Goal: Task Accomplishment & Management: Use online tool/utility

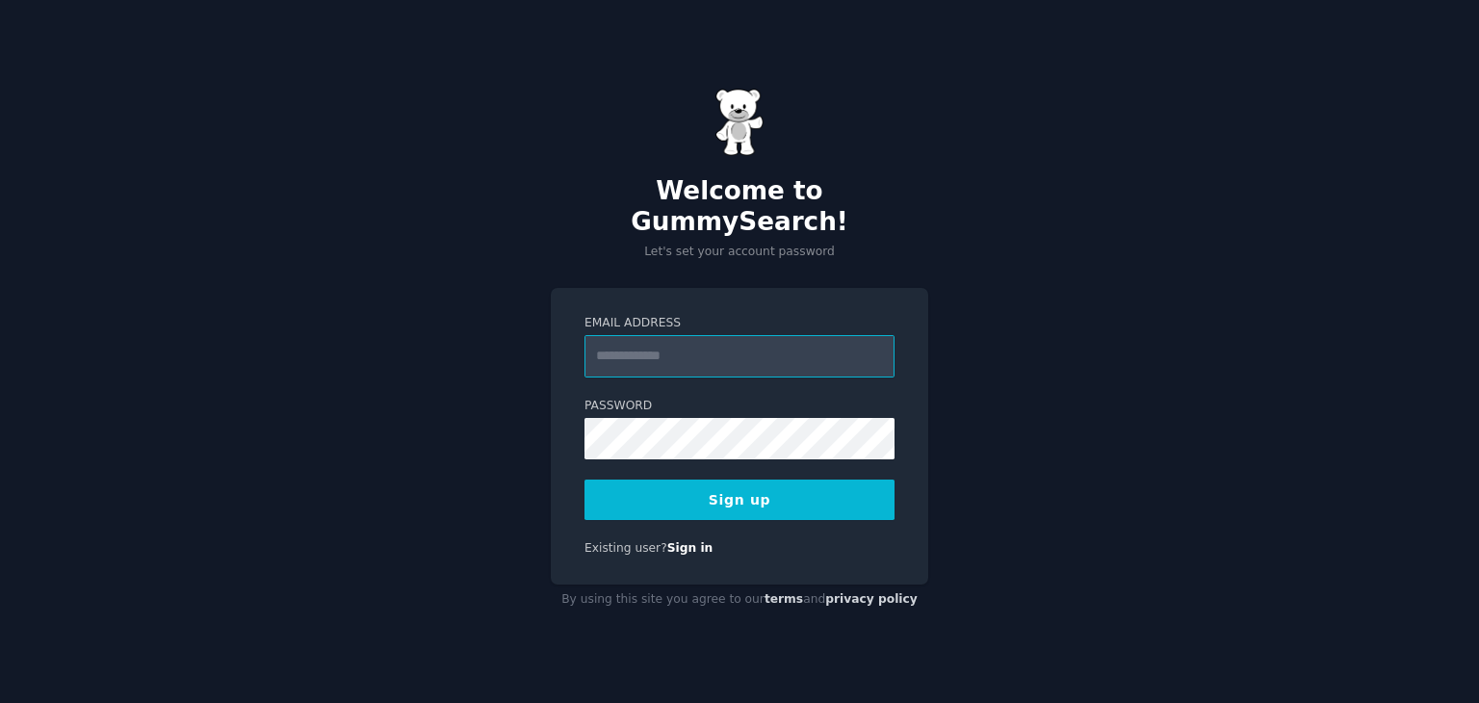
click at [719, 347] on input "Email Address" at bounding box center [739, 356] width 310 height 42
click at [604, 349] on input "Email Address" at bounding box center [739, 356] width 310 height 42
paste input "**********"
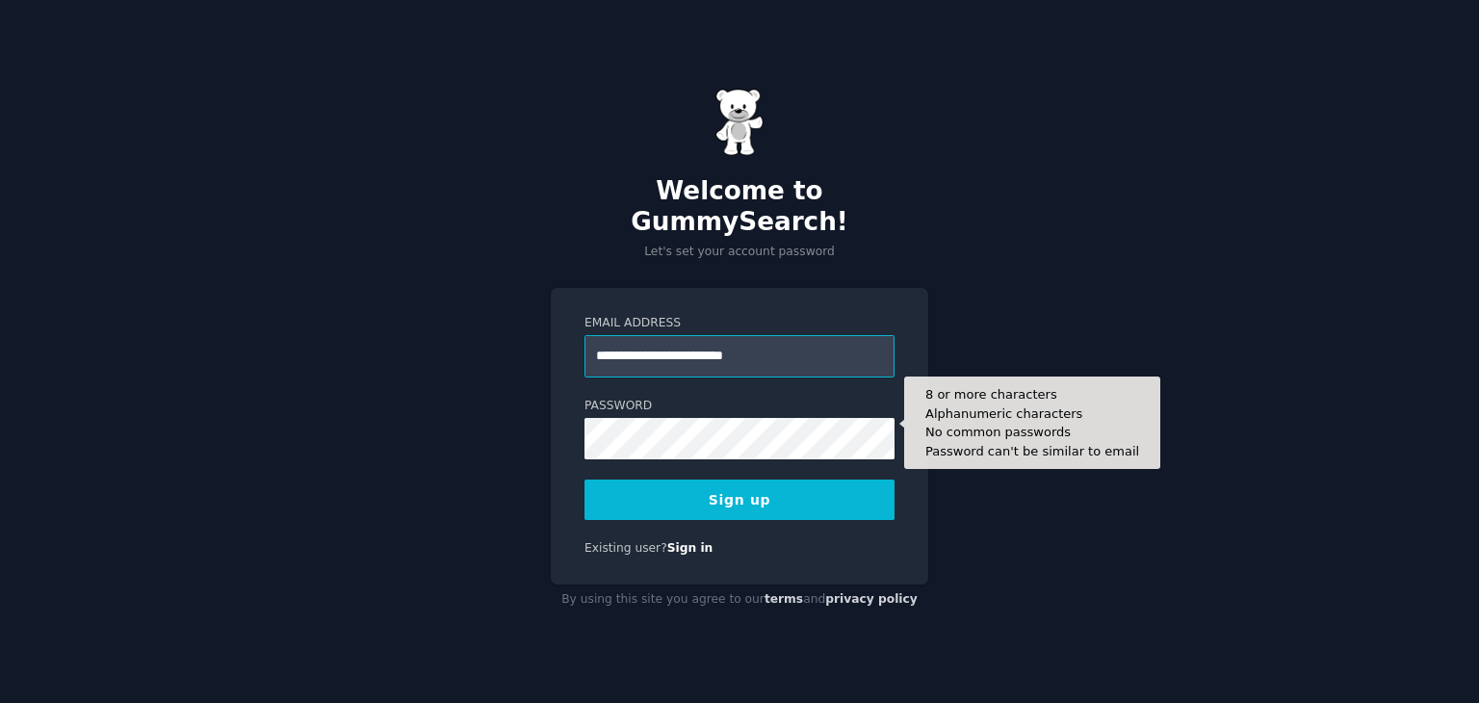
type input "**********"
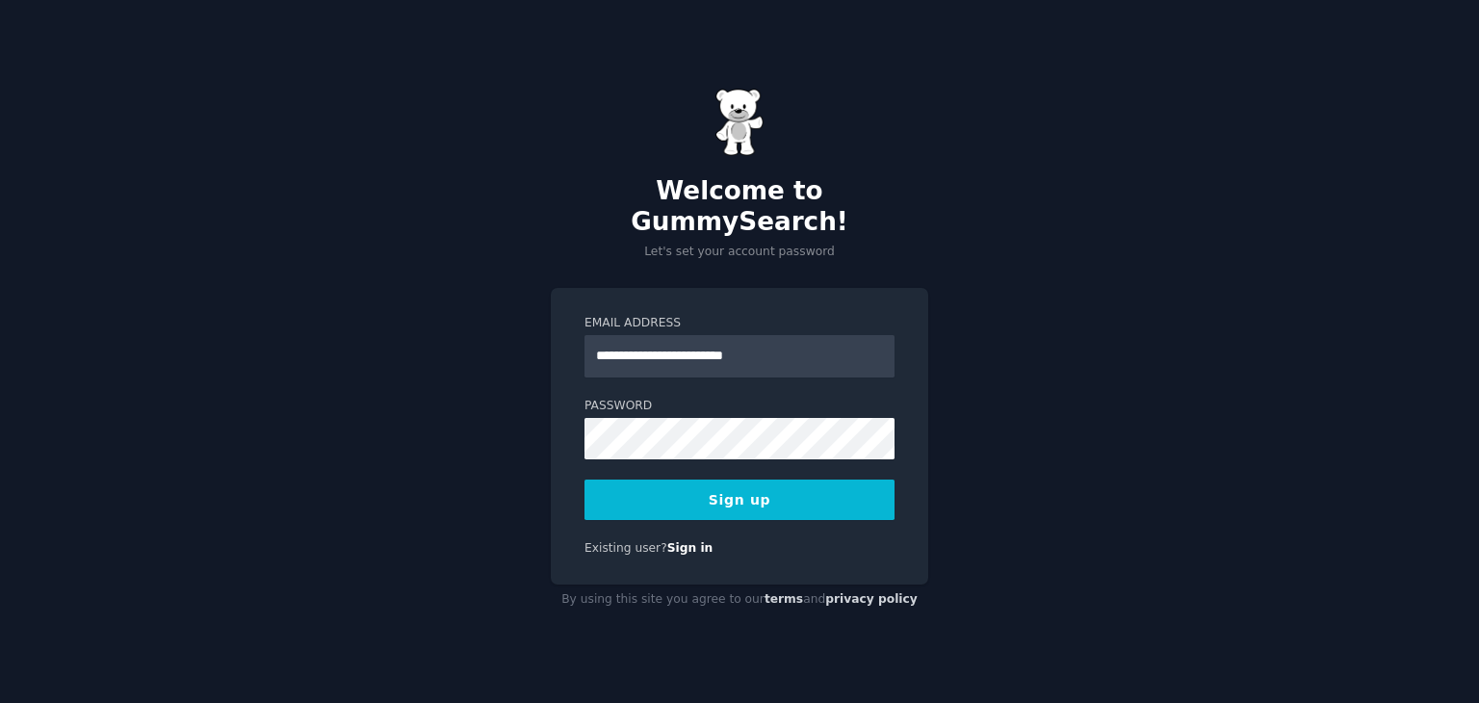
click at [756, 479] on button "Sign up" at bounding box center [739, 499] width 310 height 40
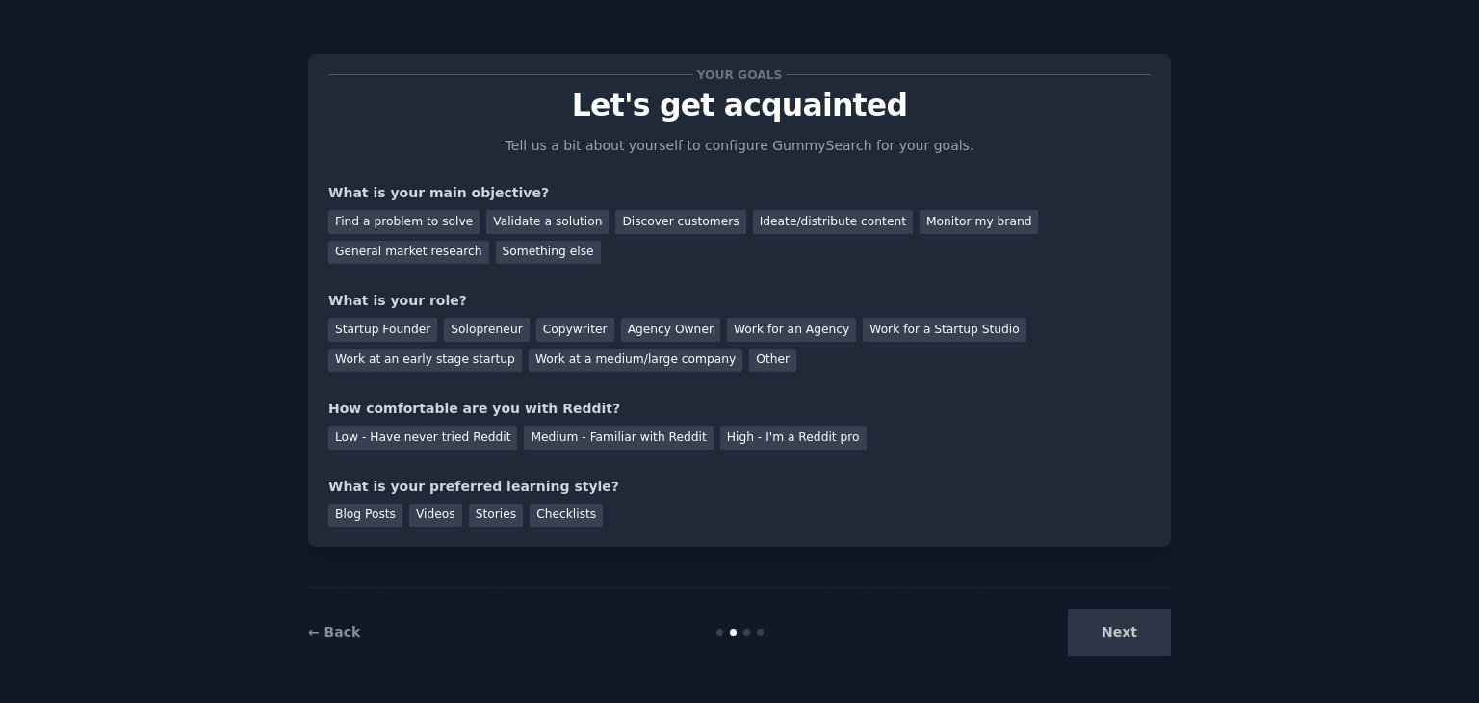
click at [1132, 622] on div "Next" at bounding box center [1027, 631] width 288 height 47
click at [446, 222] on div "Find a problem to solve" at bounding box center [403, 222] width 151 height 24
click at [487, 324] on div "Solopreneur" at bounding box center [486, 330] width 85 height 24
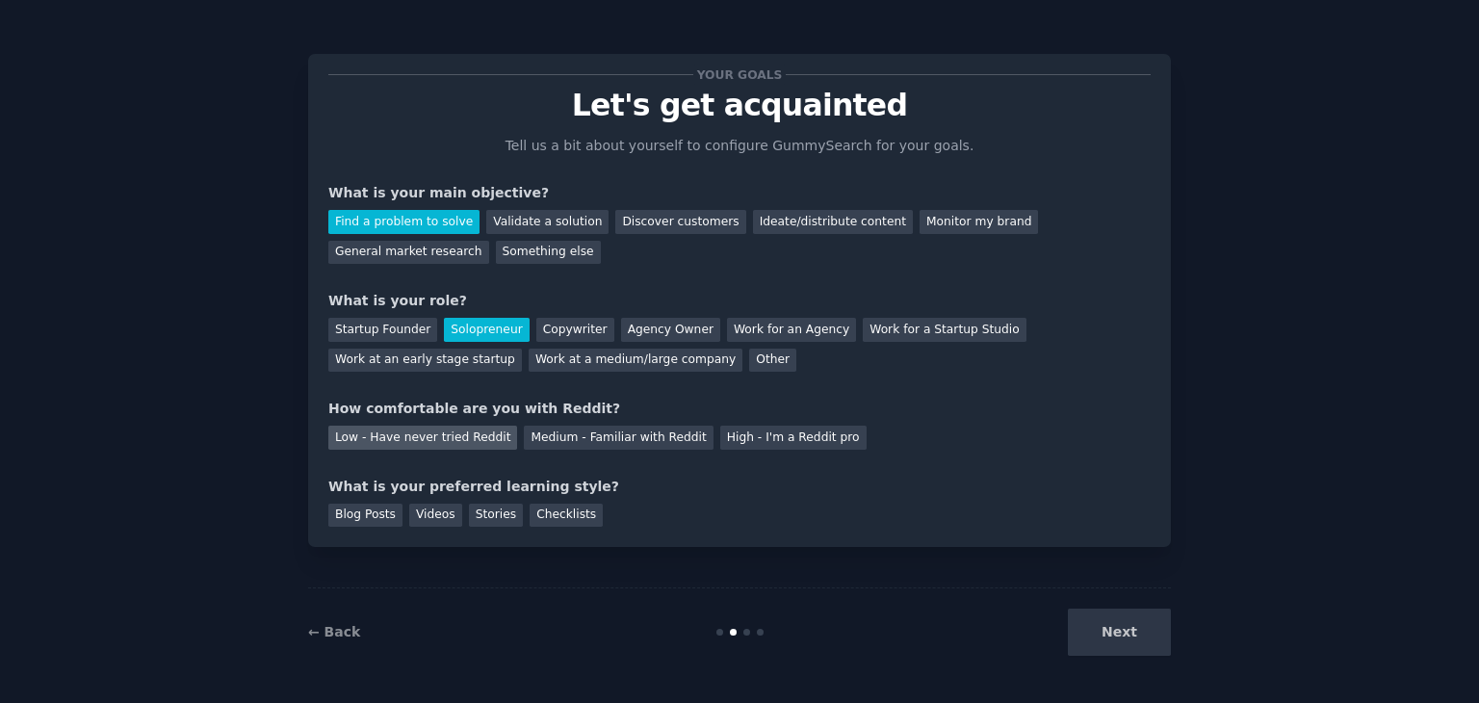
click at [431, 444] on div "Low - Have never tried Reddit" at bounding box center [422, 437] width 189 height 24
click at [342, 504] on div "Blog Posts" at bounding box center [365, 515] width 74 height 24
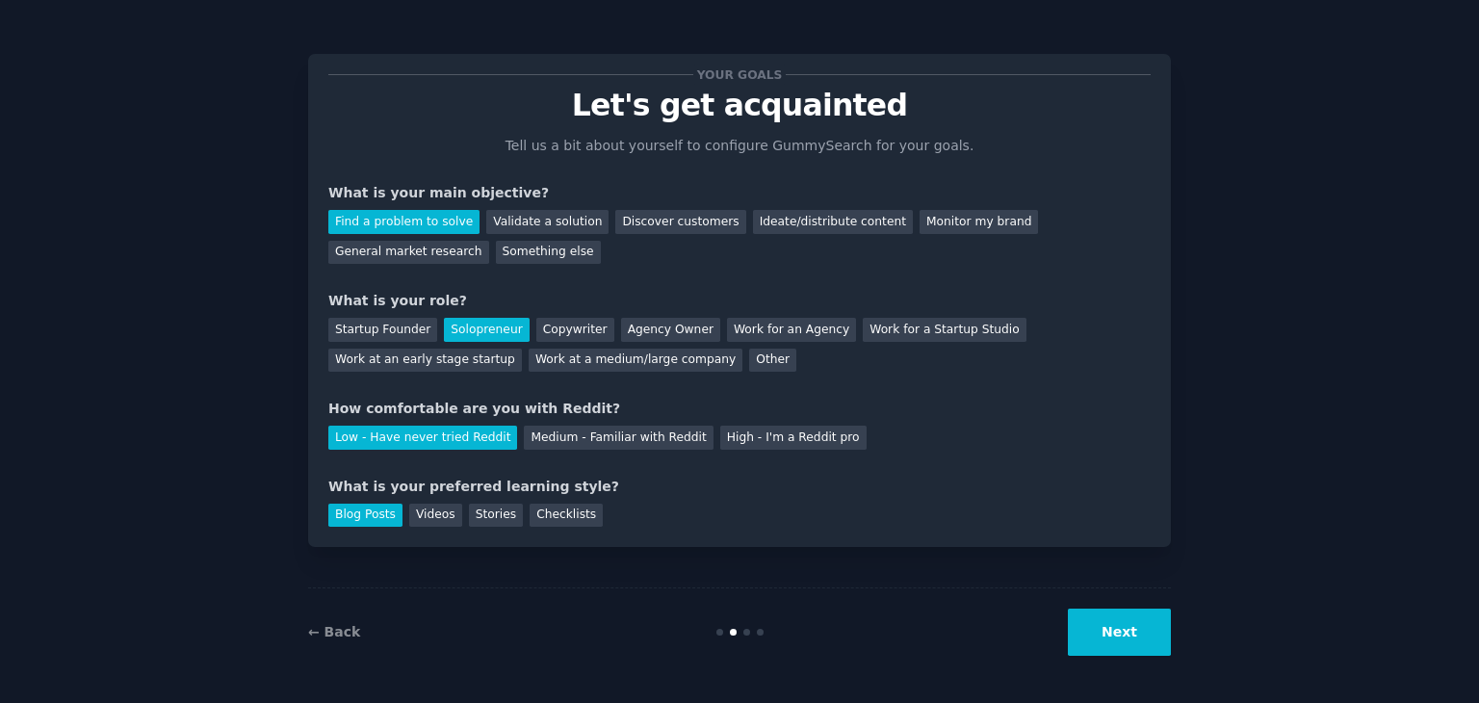
click at [1127, 632] on button "Next" at bounding box center [1119, 631] width 103 height 47
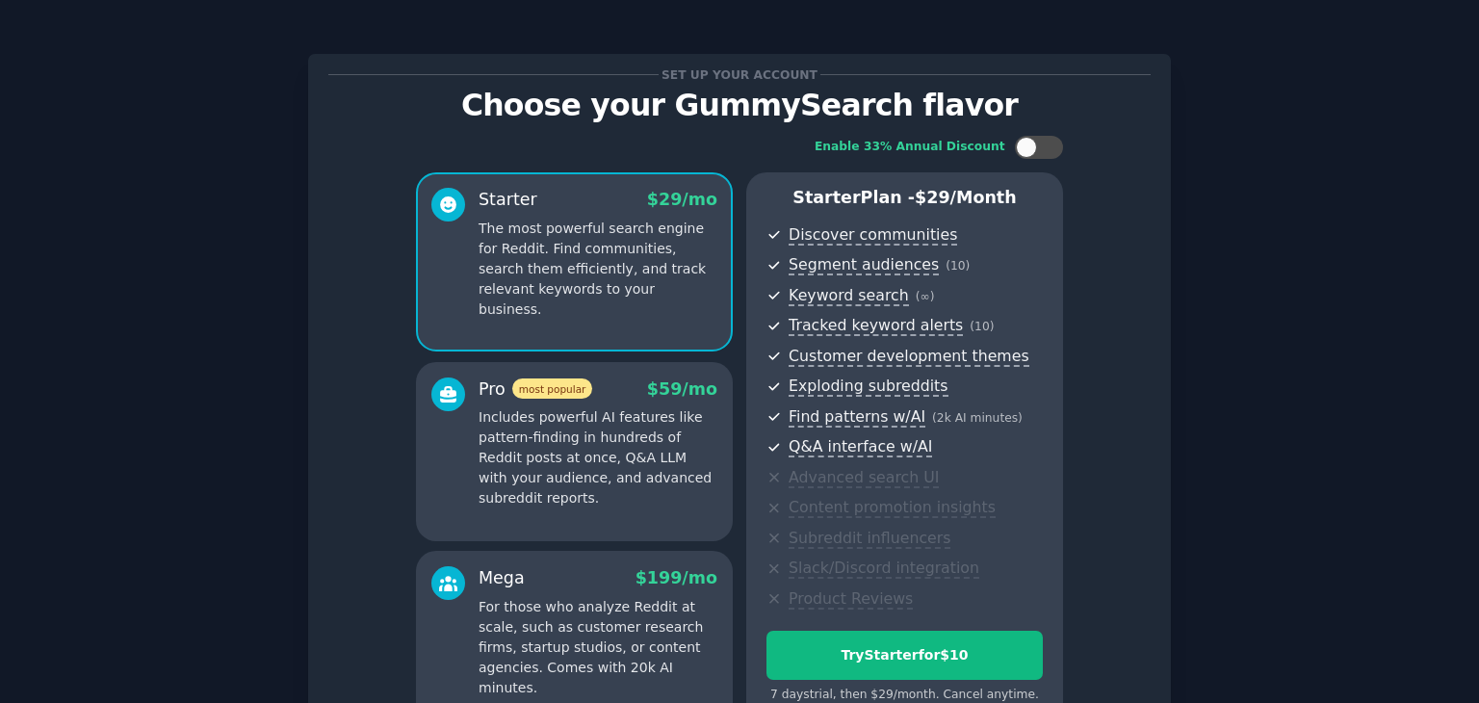
scroll to position [210, 0]
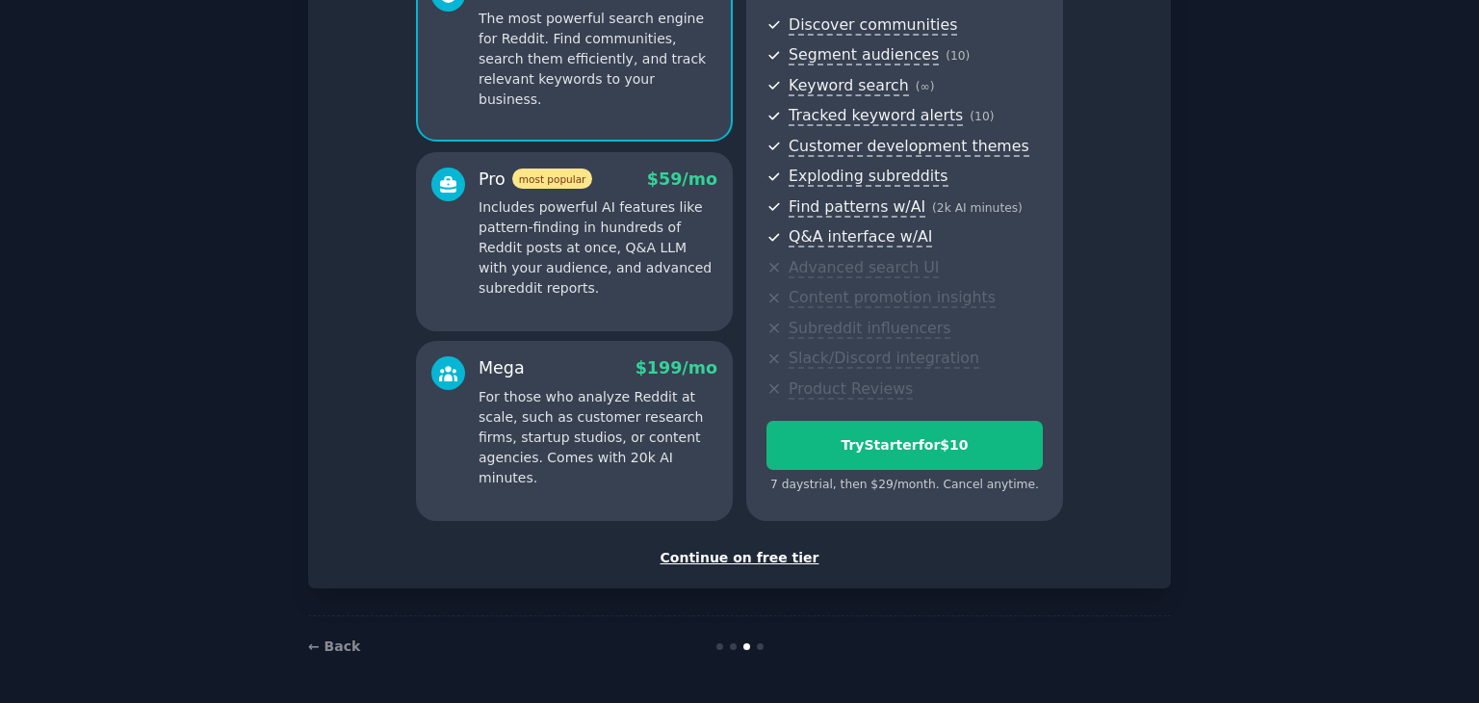
click at [733, 558] on div "Continue on free tier" at bounding box center [739, 558] width 822 height 20
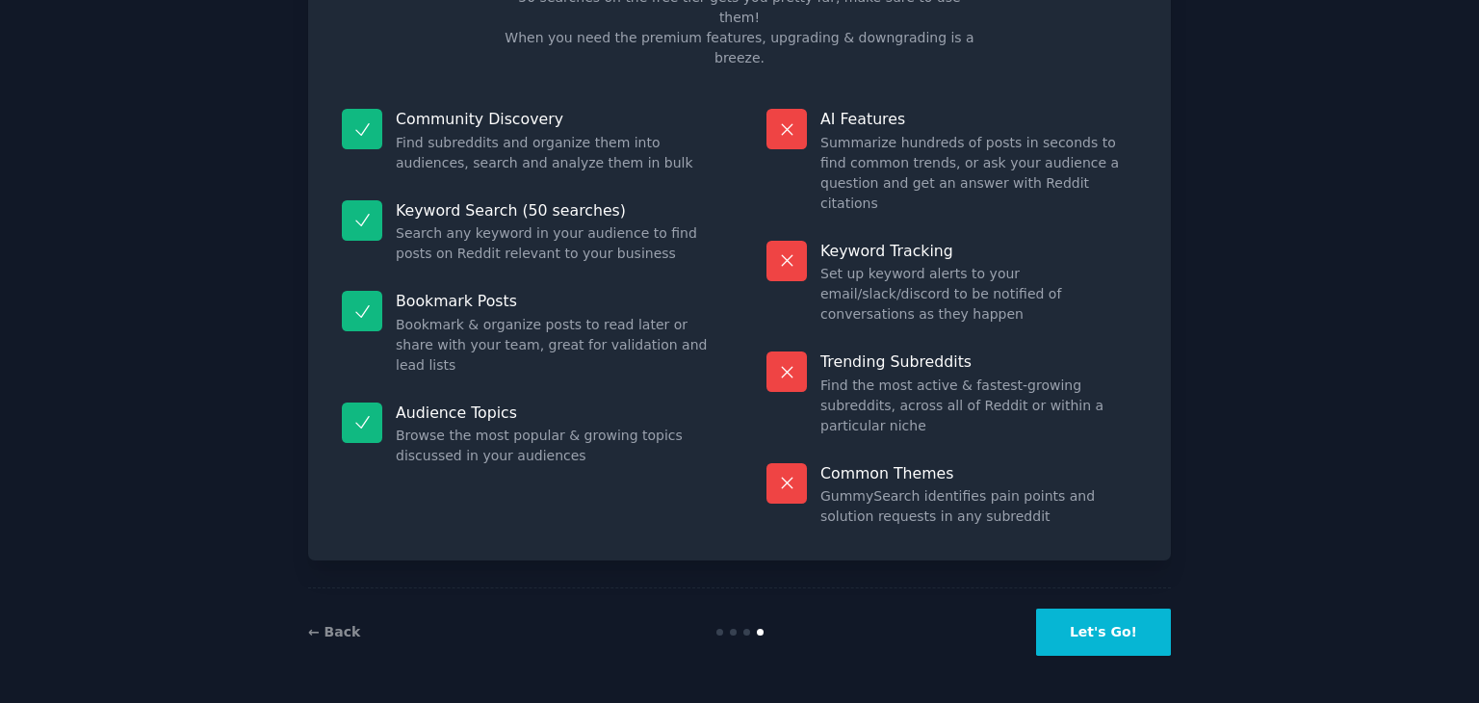
scroll to position [46, 0]
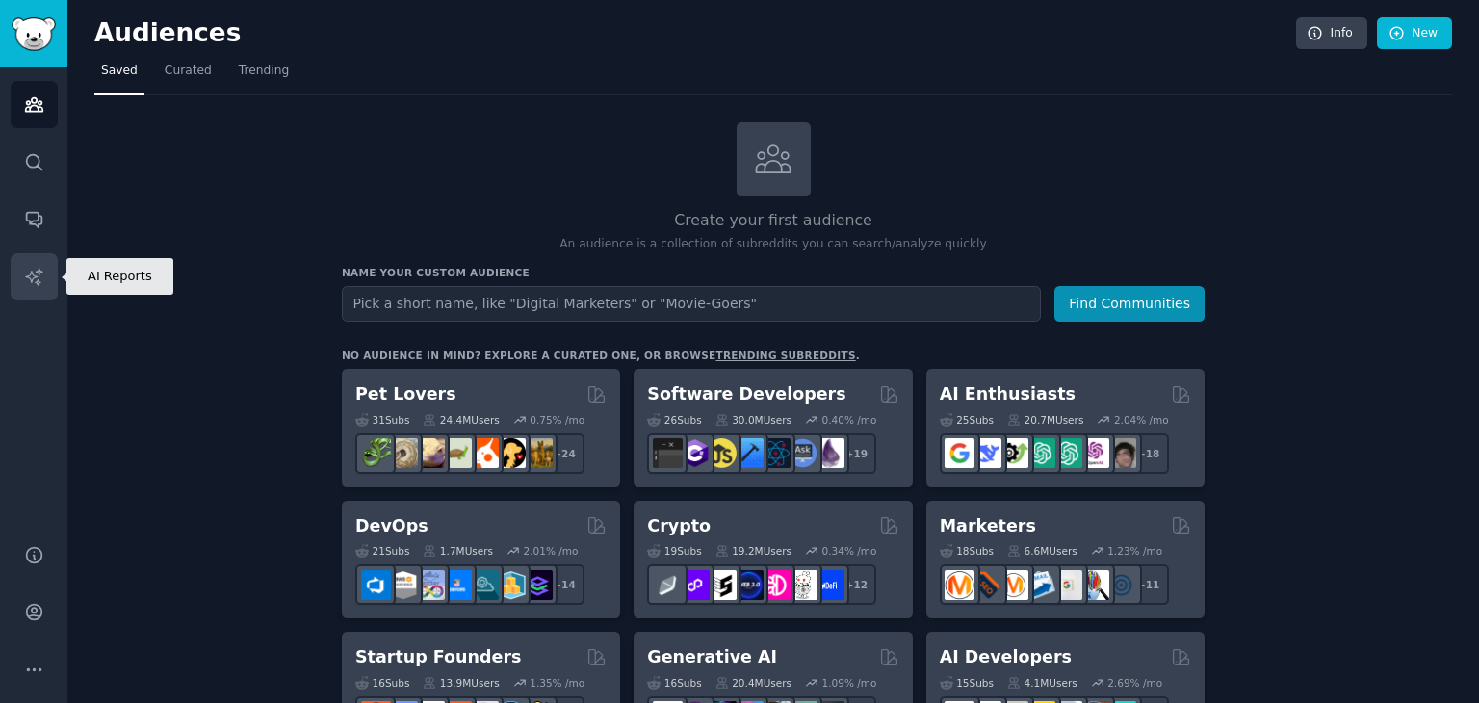
click at [44, 265] on link "AI Reports" at bounding box center [34, 276] width 47 height 47
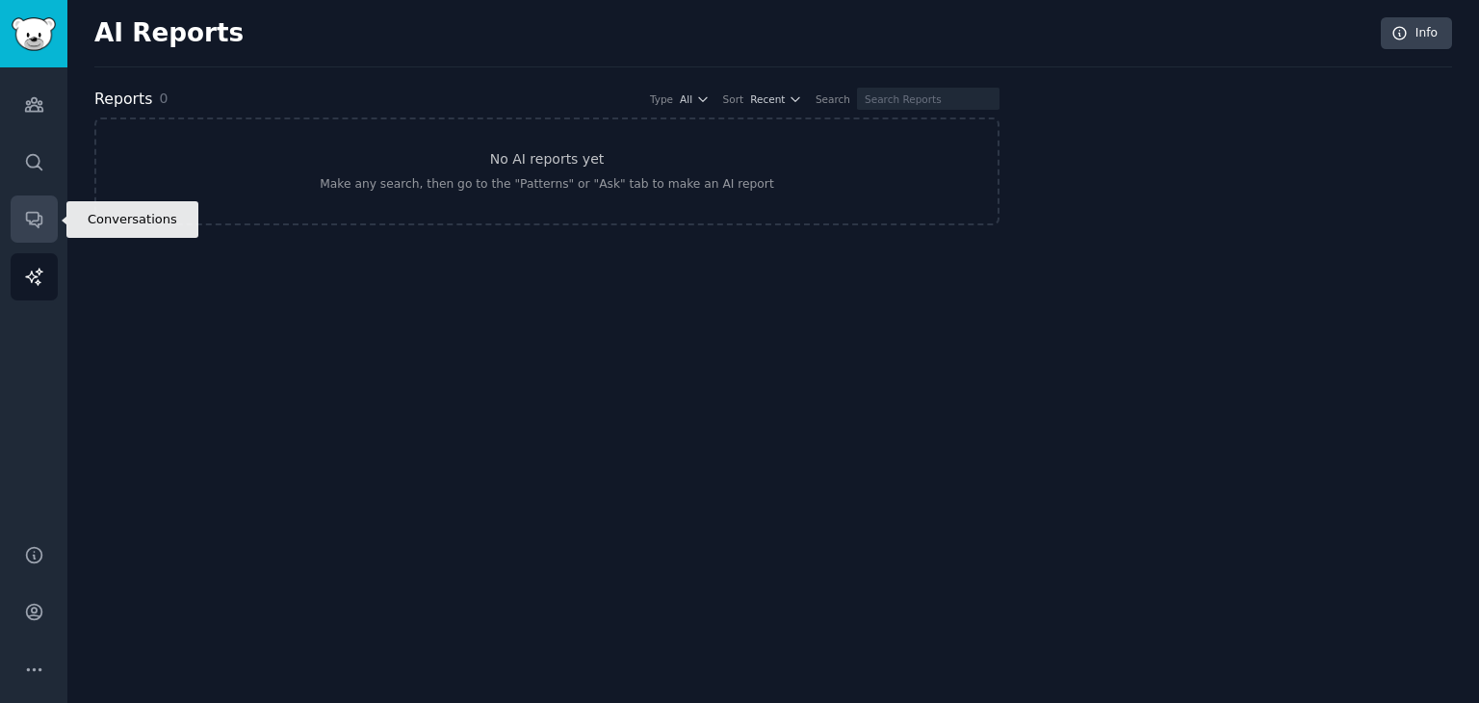
click at [34, 227] on icon "Sidebar" at bounding box center [34, 219] width 20 height 20
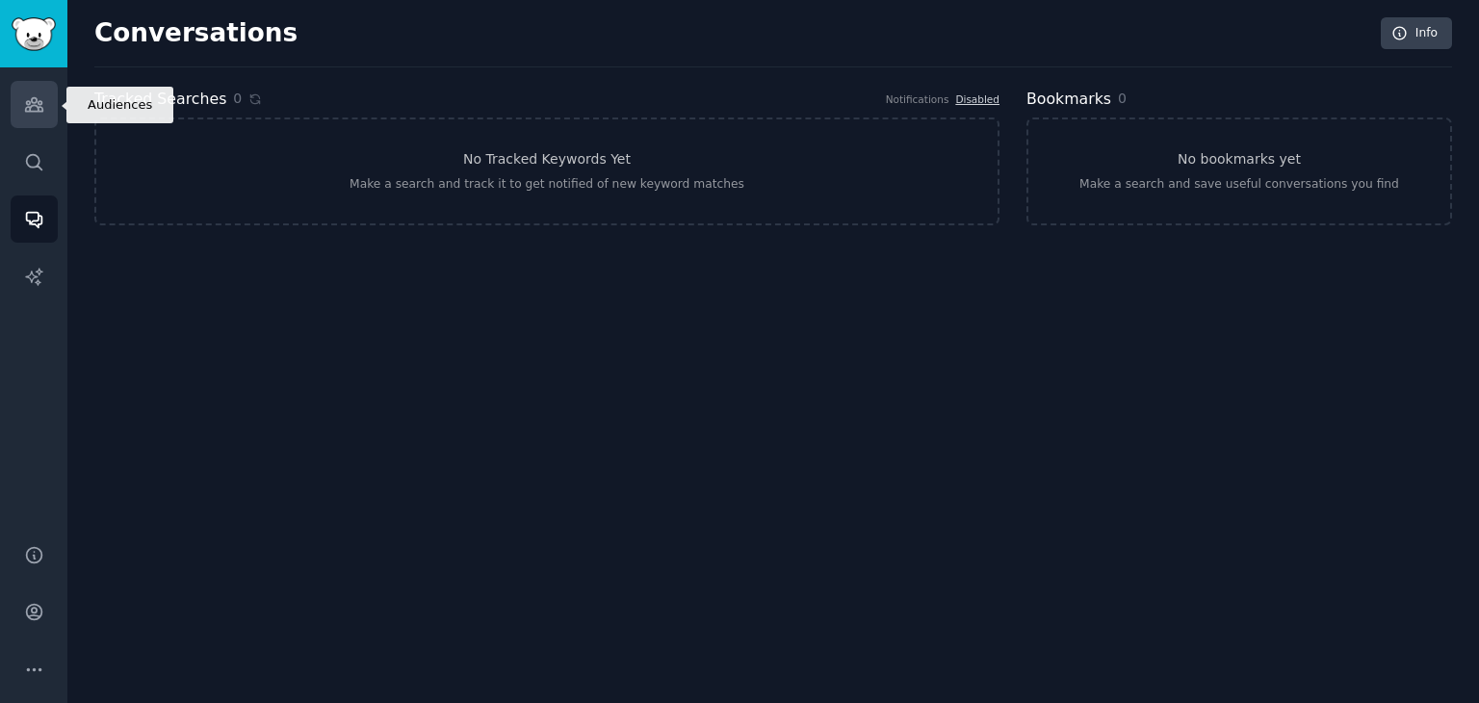
click at [38, 111] on icon "Sidebar" at bounding box center [33, 104] width 17 height 13
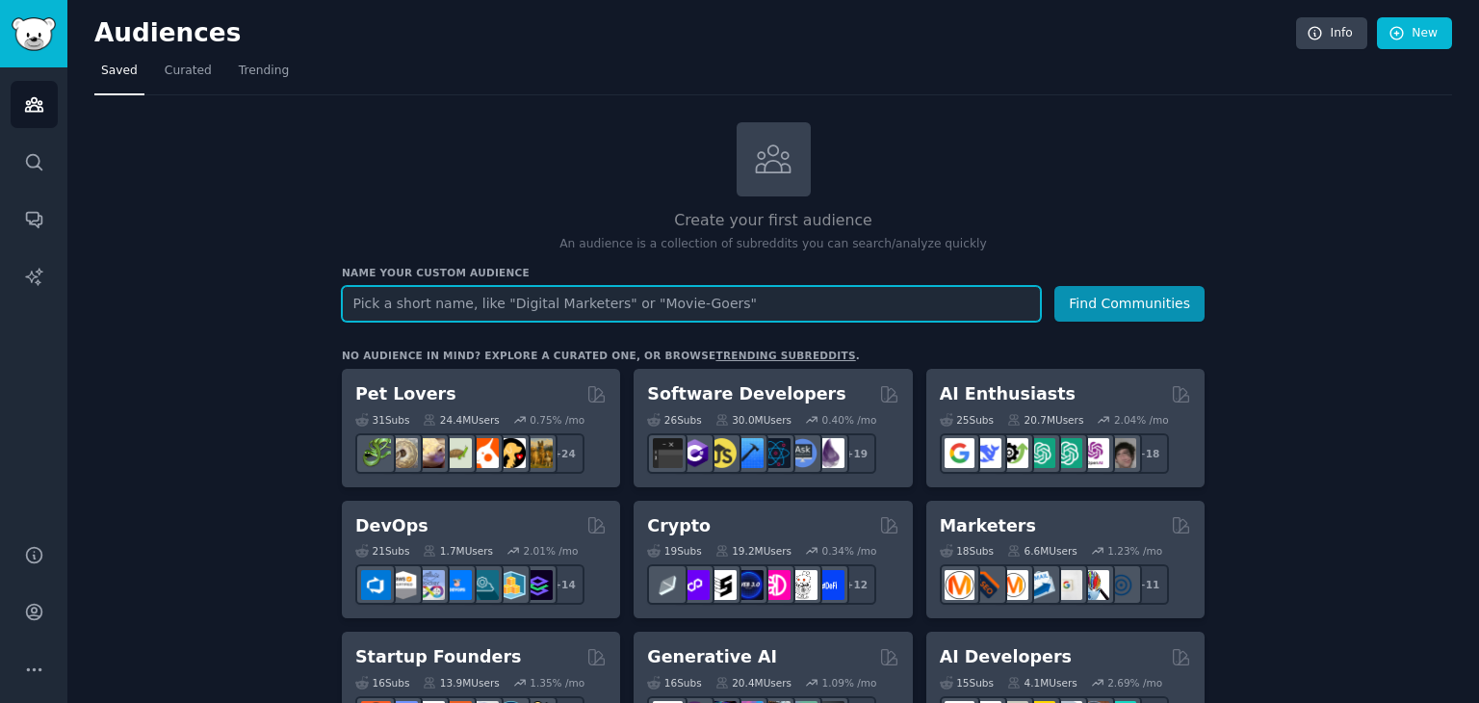
click at [431, 315] on input "text" at bounding box center [691, 304] width 699 height 36
type input "Being a father"
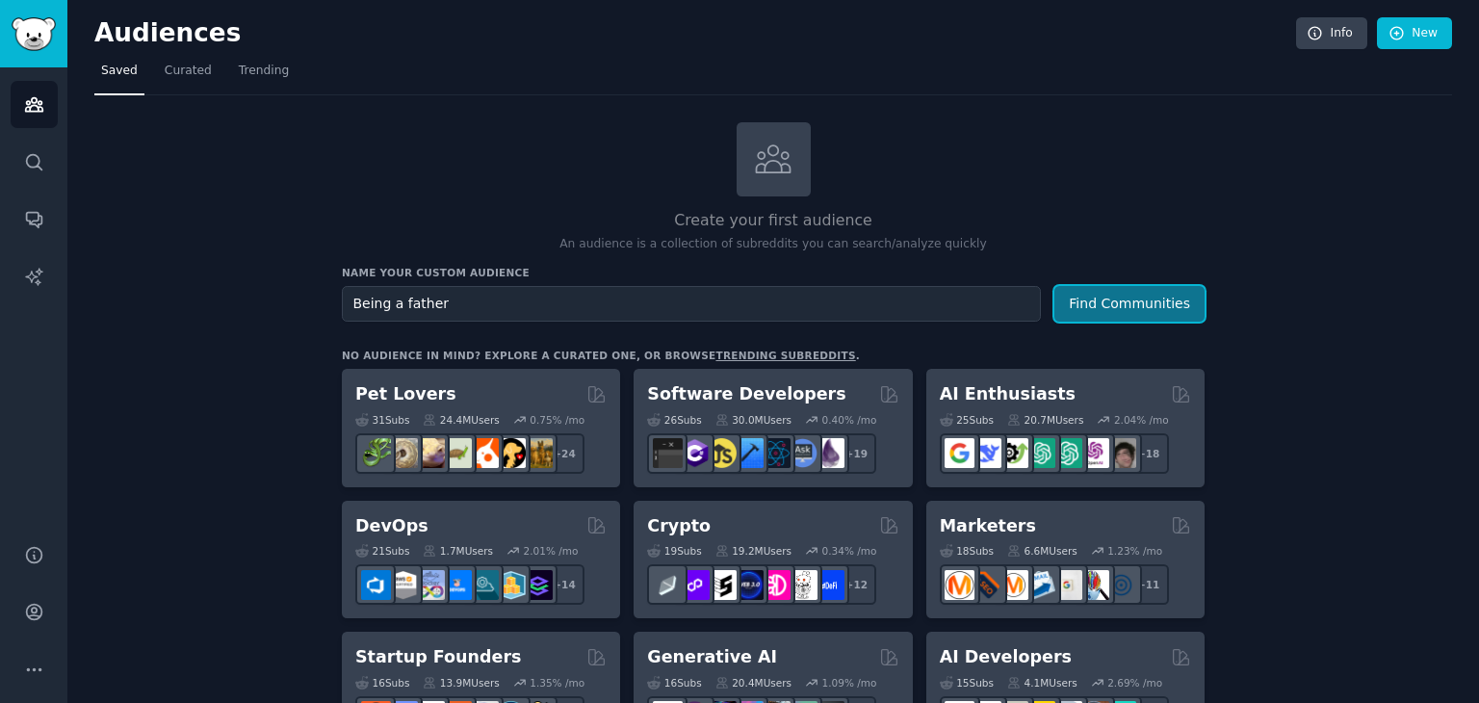
click at [1072, 301] on button "Find Communities" at bounding box center [1129, 304] width 150 height 36
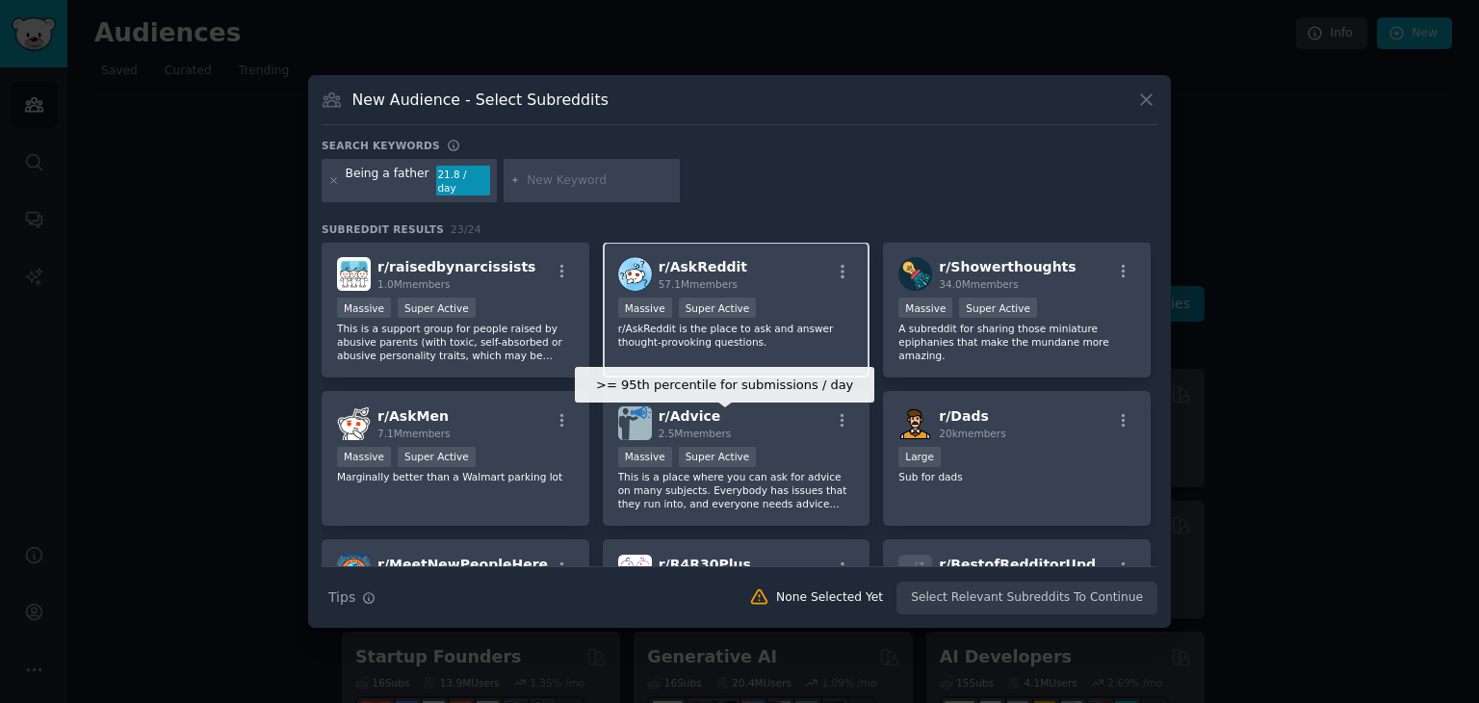
scroll to position [299, 0]
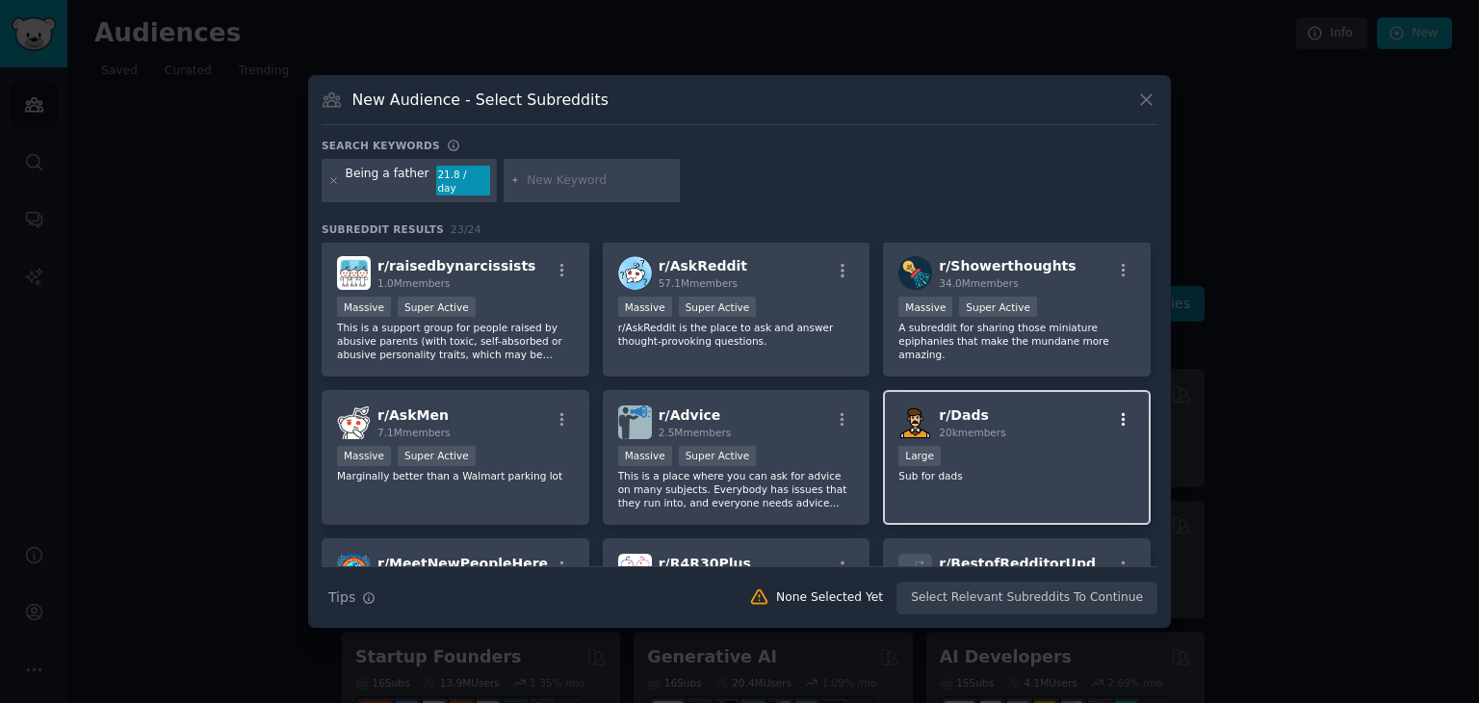
click at [1115, 414] on icon "button" at bounding box center [1123, 419] width 17 height 17
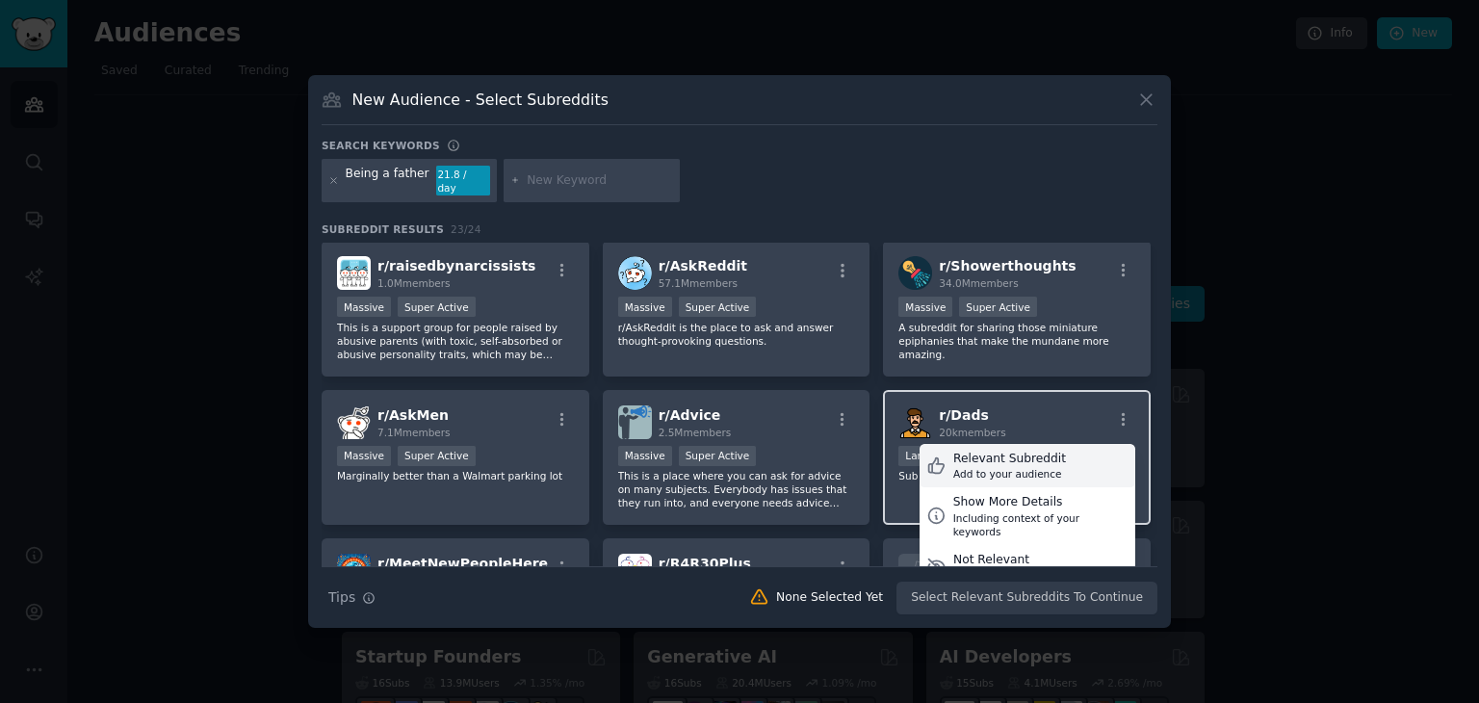
click at [1063, 450] on div "Relevant Subreddit Add to your audience" at bounding box center [1027, 466] width 216 height 44
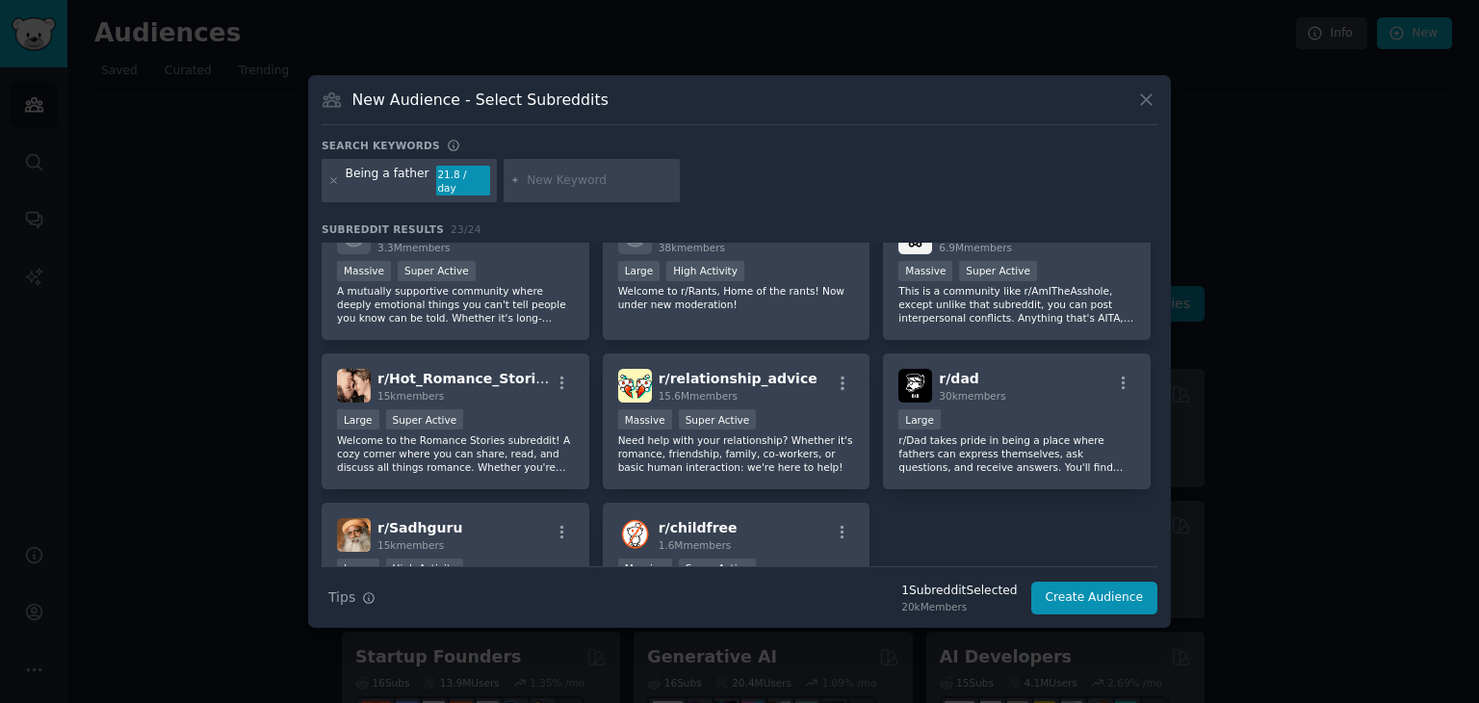
scroll to position [785, 0]
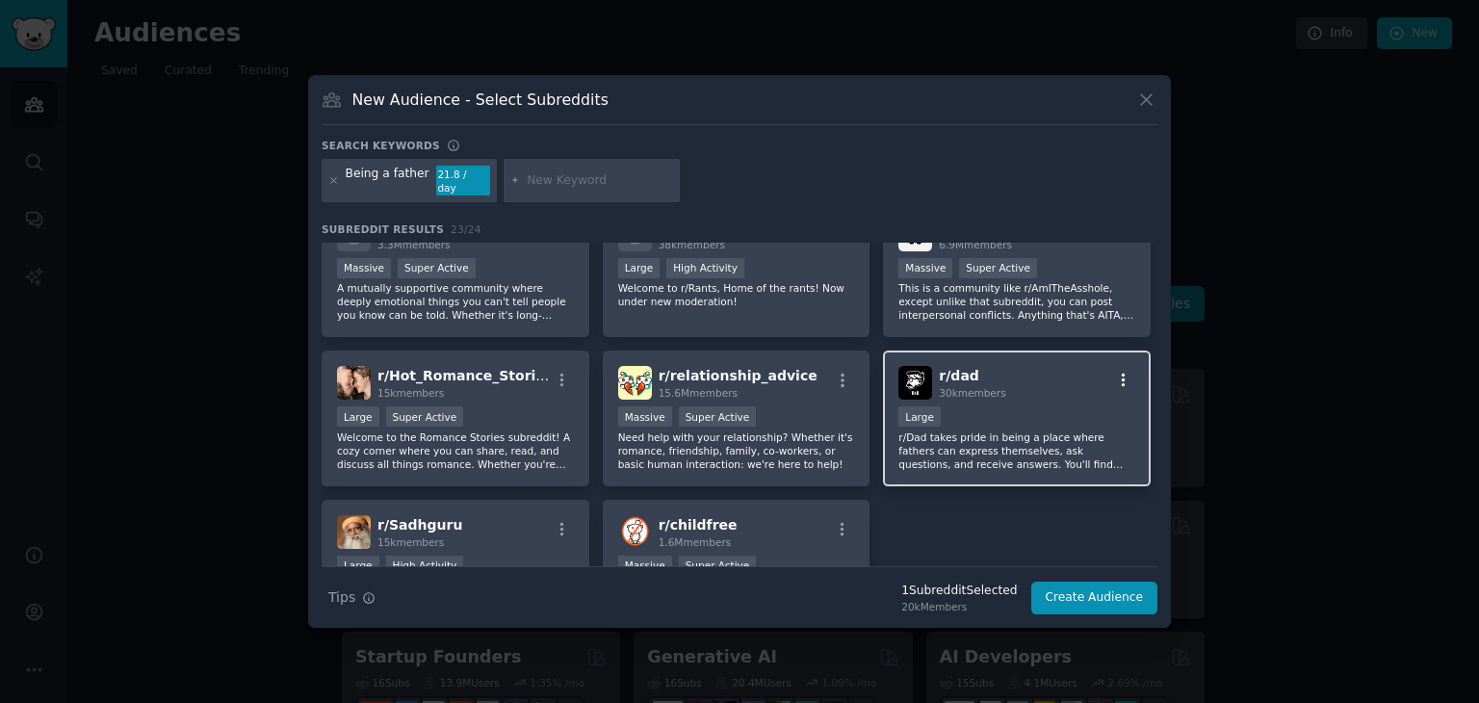
click at [1121, 372] on icon "button" at bounding box center [1123, 380] width 17 height 17
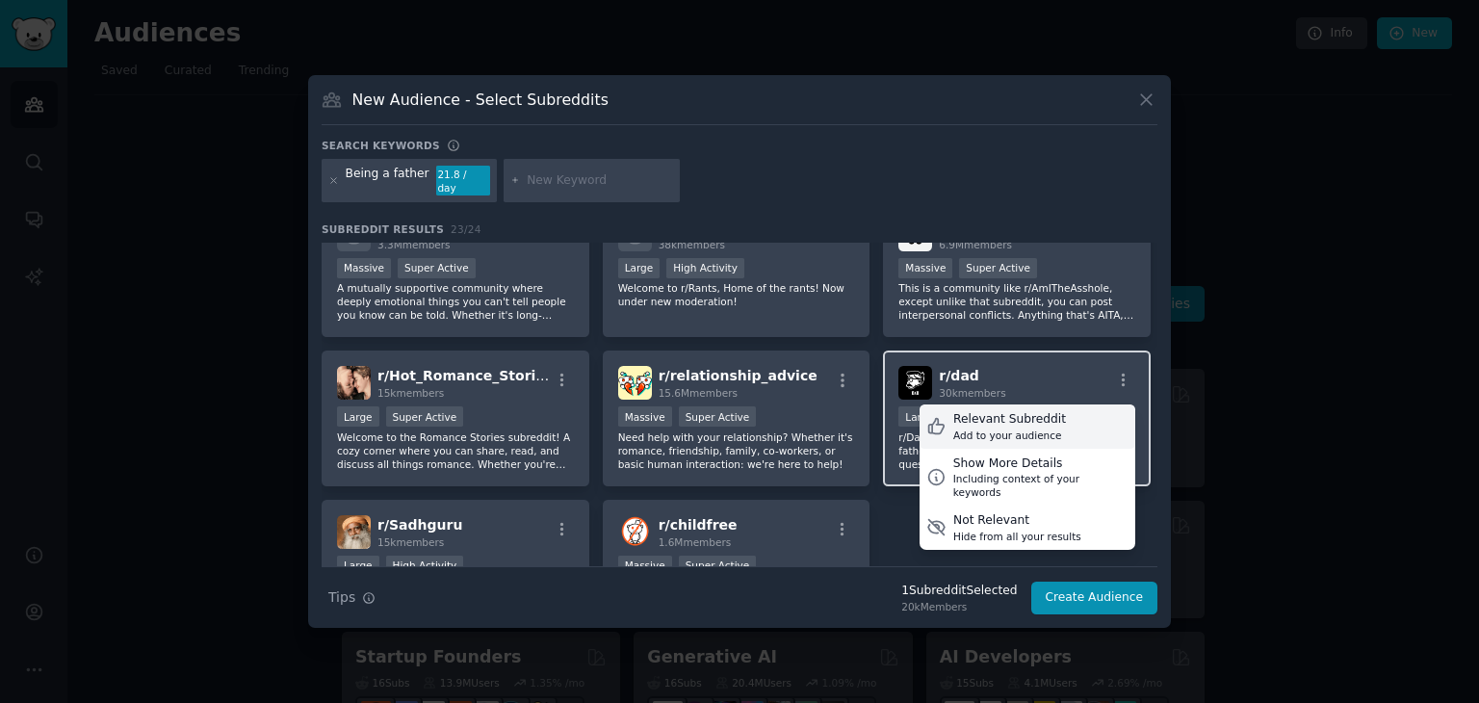
click at [1079, 404] on div "Relevant Subreddit Add to your audience" at bounding box center [1027, 426] width 216 height 44
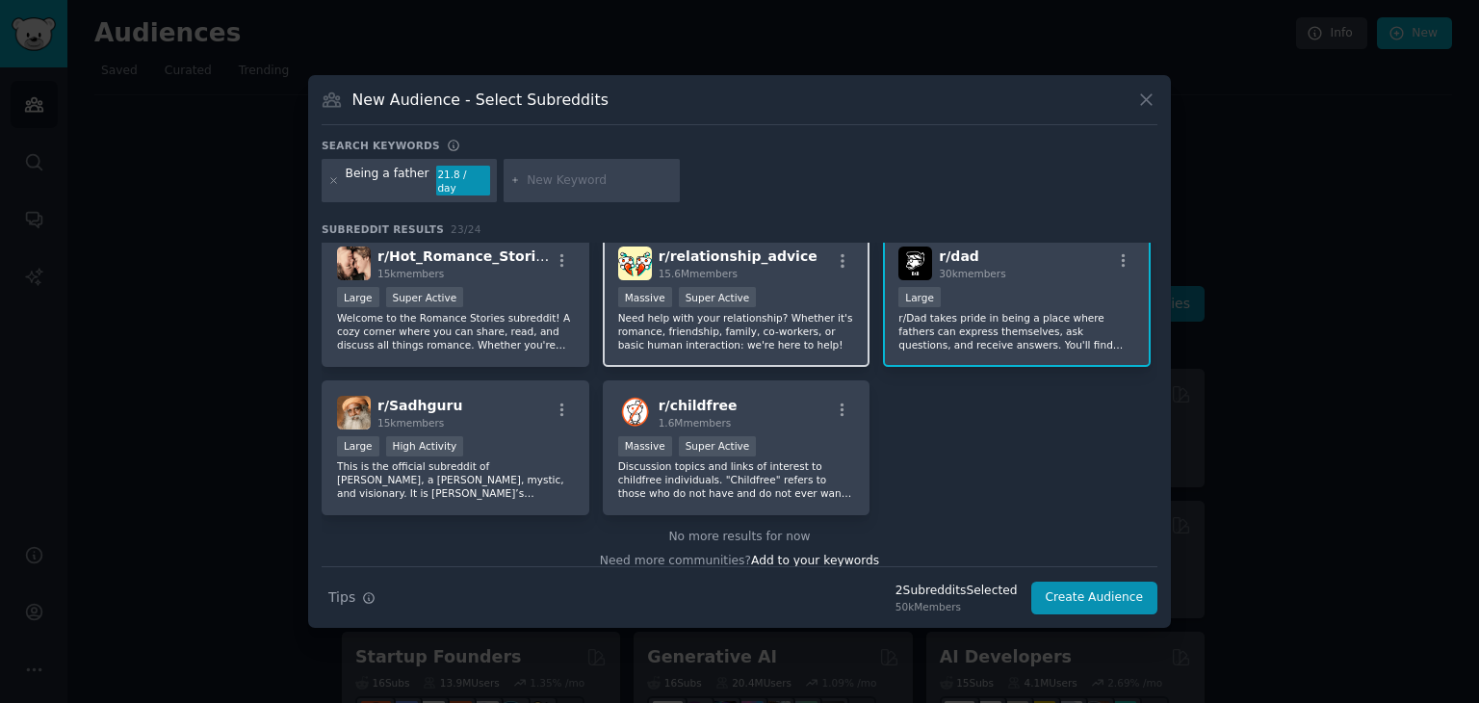
scroll to position [914, 0]
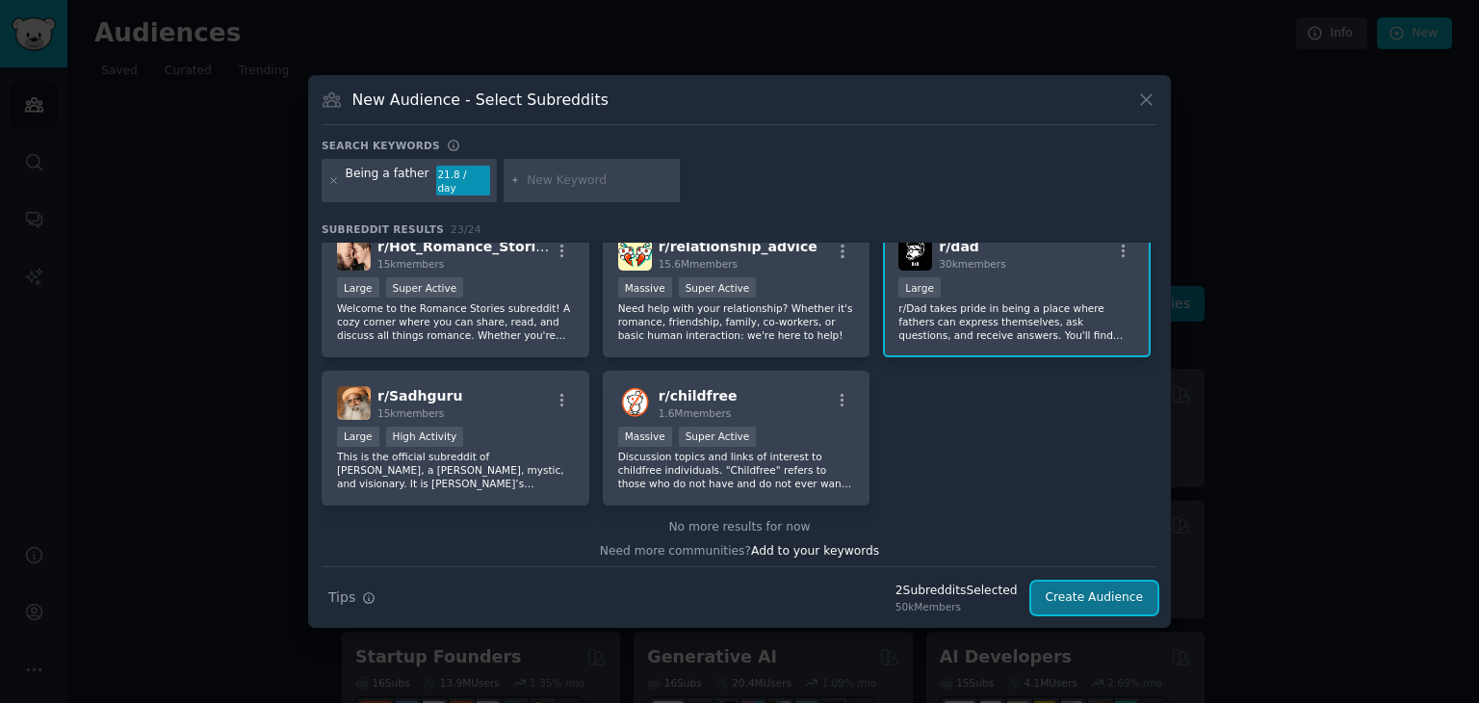
click at [1134, 581] on button "Create Audience" at bounding box center [1094, 597] width 127 height 33
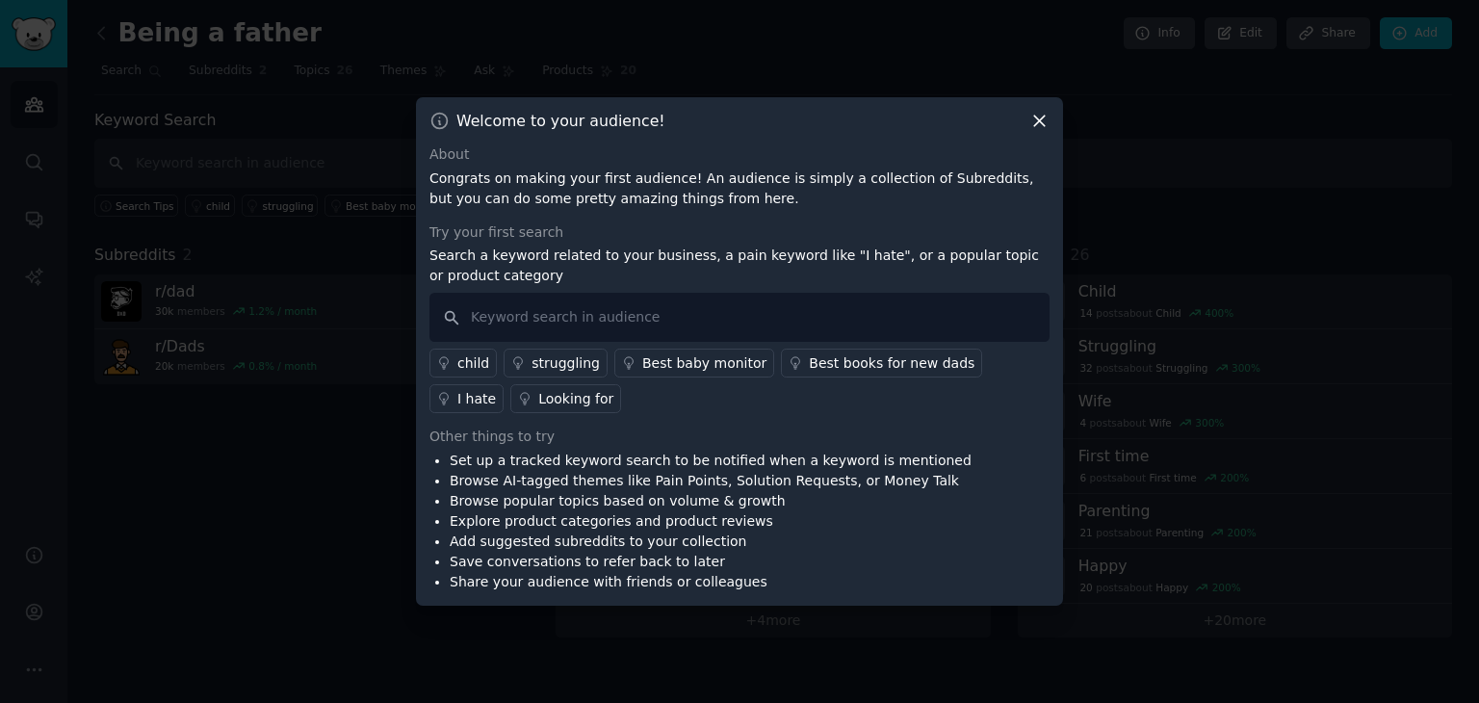
click at [649, 387] on div "child struggling Best baby monitor Best books for new dads I hate Looking for" at bounding box center [739, 377] width 620 height 71
click at [608, 314] on input "text" at bounding box center [739, 317] width 620 height 49
click at [449, 393] on icon at bounding box center [444, 399] width 9 height 12
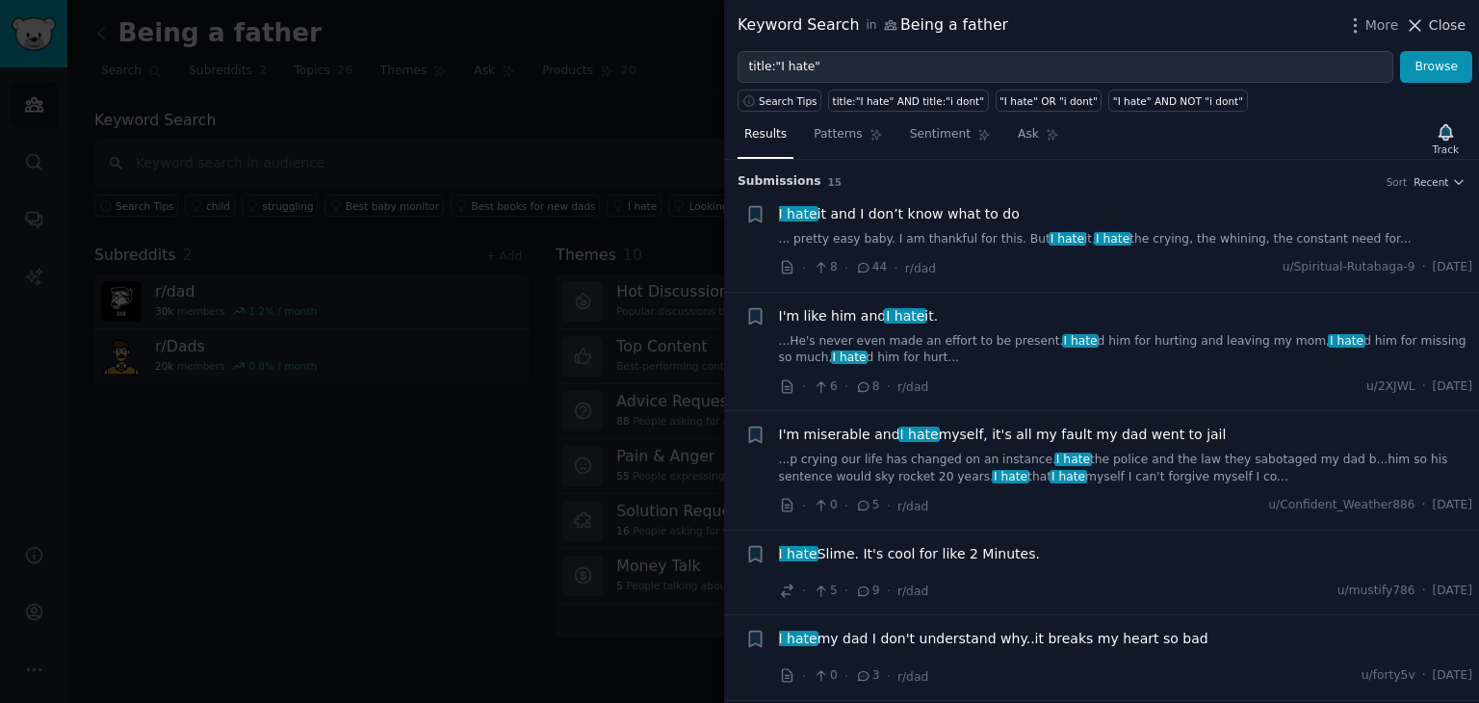
click at [1437, 26] on span "Close" at bounding box center [1447, 25] width 37 height 20
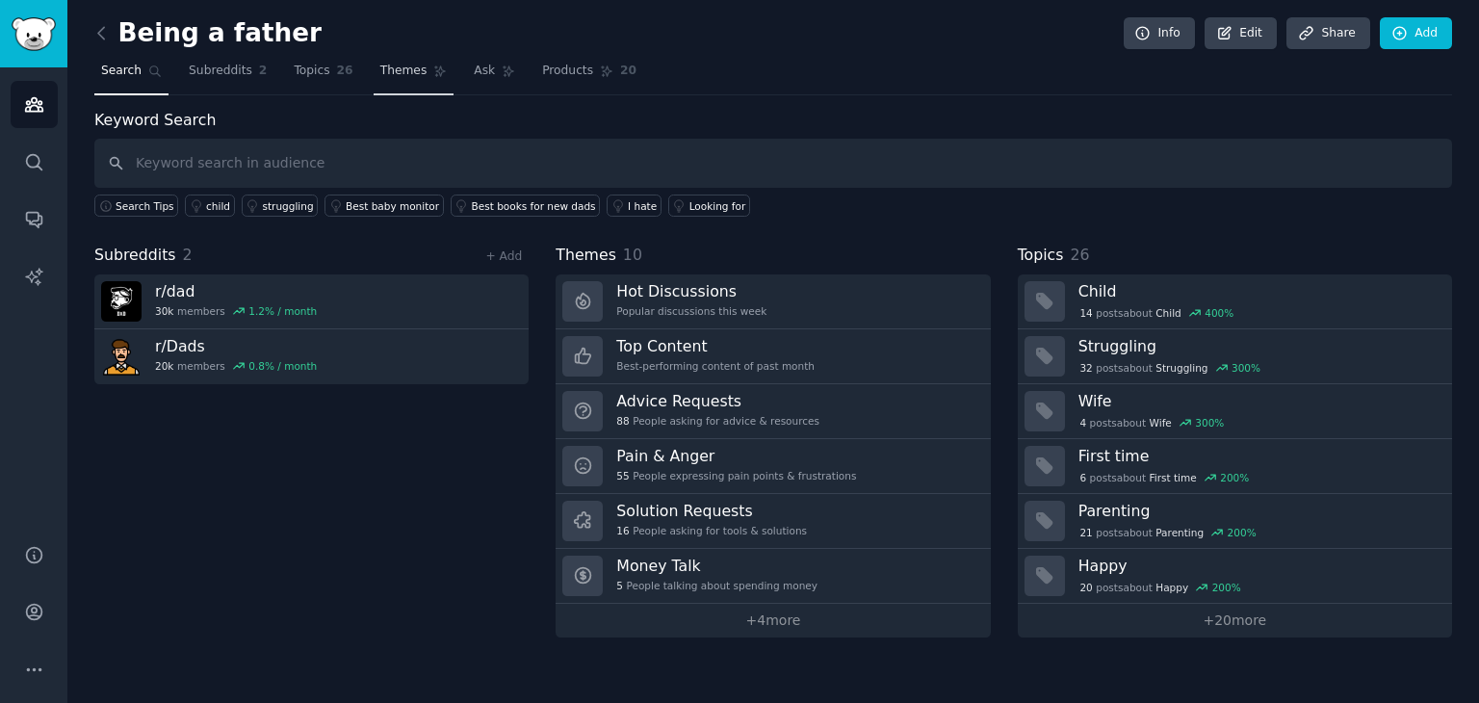
click at [380, 69] on span "Themes" at bounding box center [403, 71] width 47 height 17
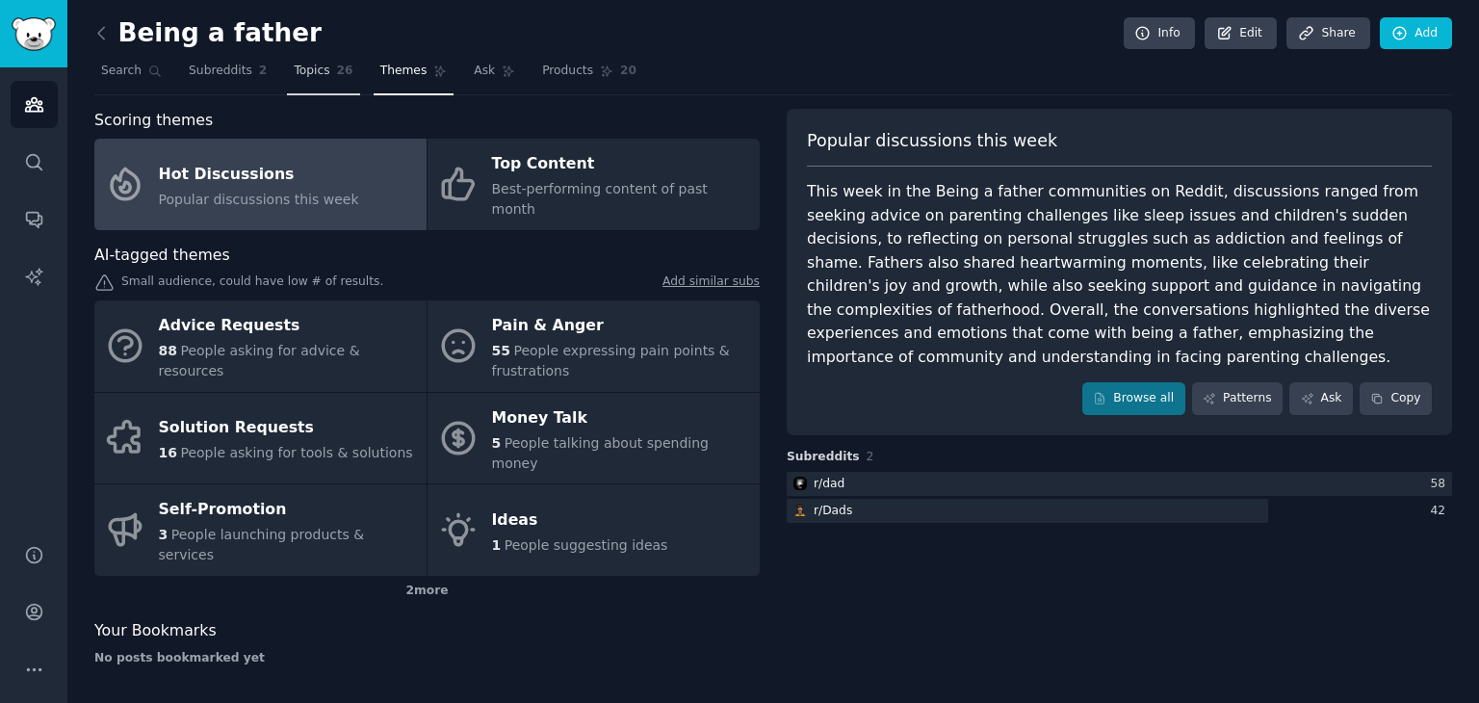
click at [300, 80] on link "Topics 26" at bounding box center [323, 75] width 72 height 39
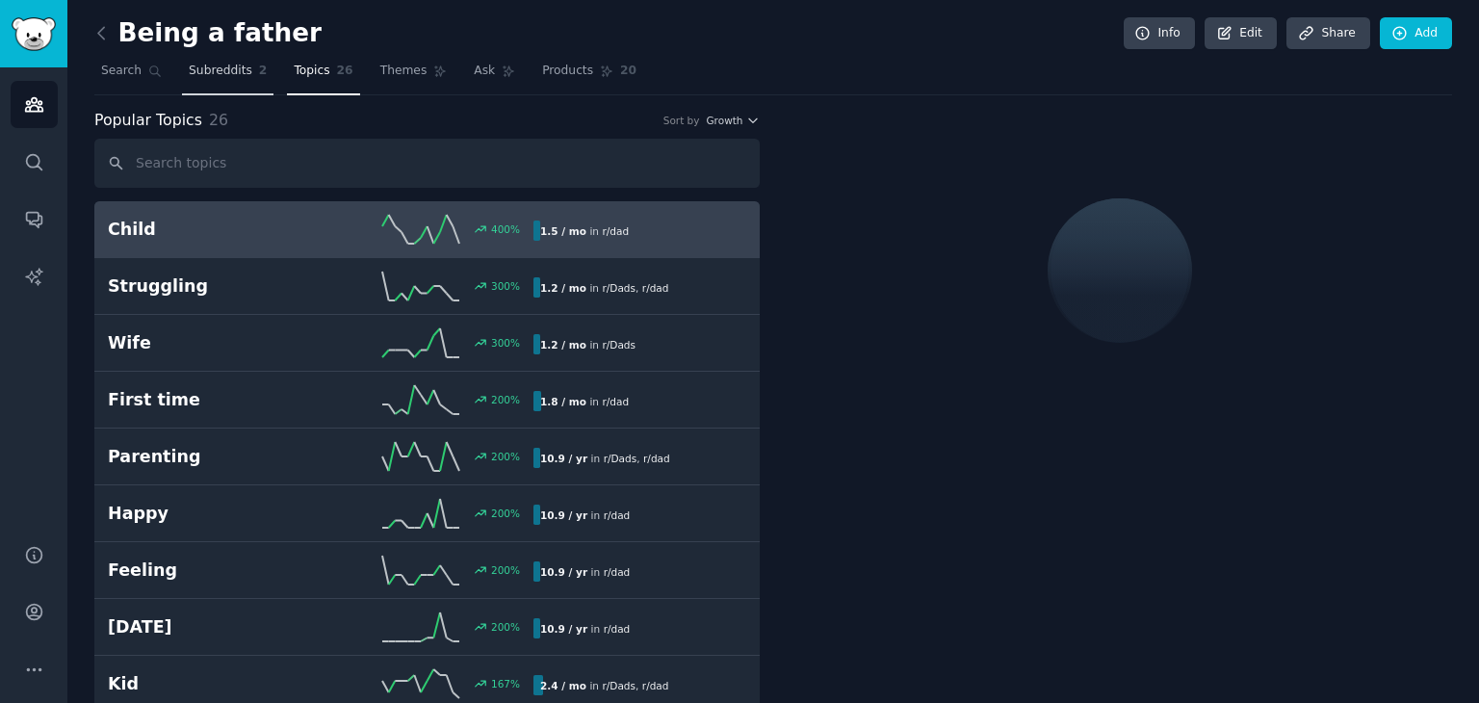
click at [207, 67] on span "Subreddits" at bounding box center [221, 71] width 64 height 17
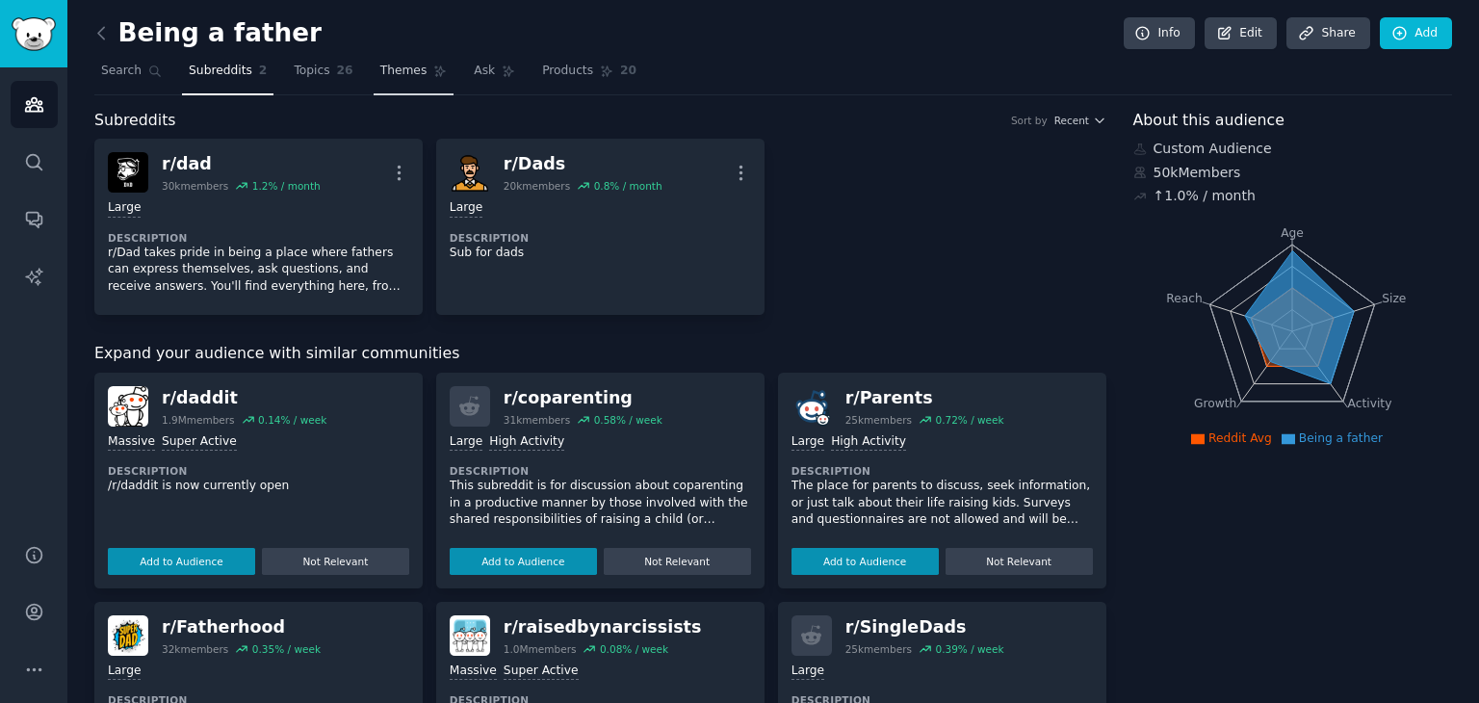
click at [380, 65] on span "Themes" at bounding box center [403, 71] width 47 height 17
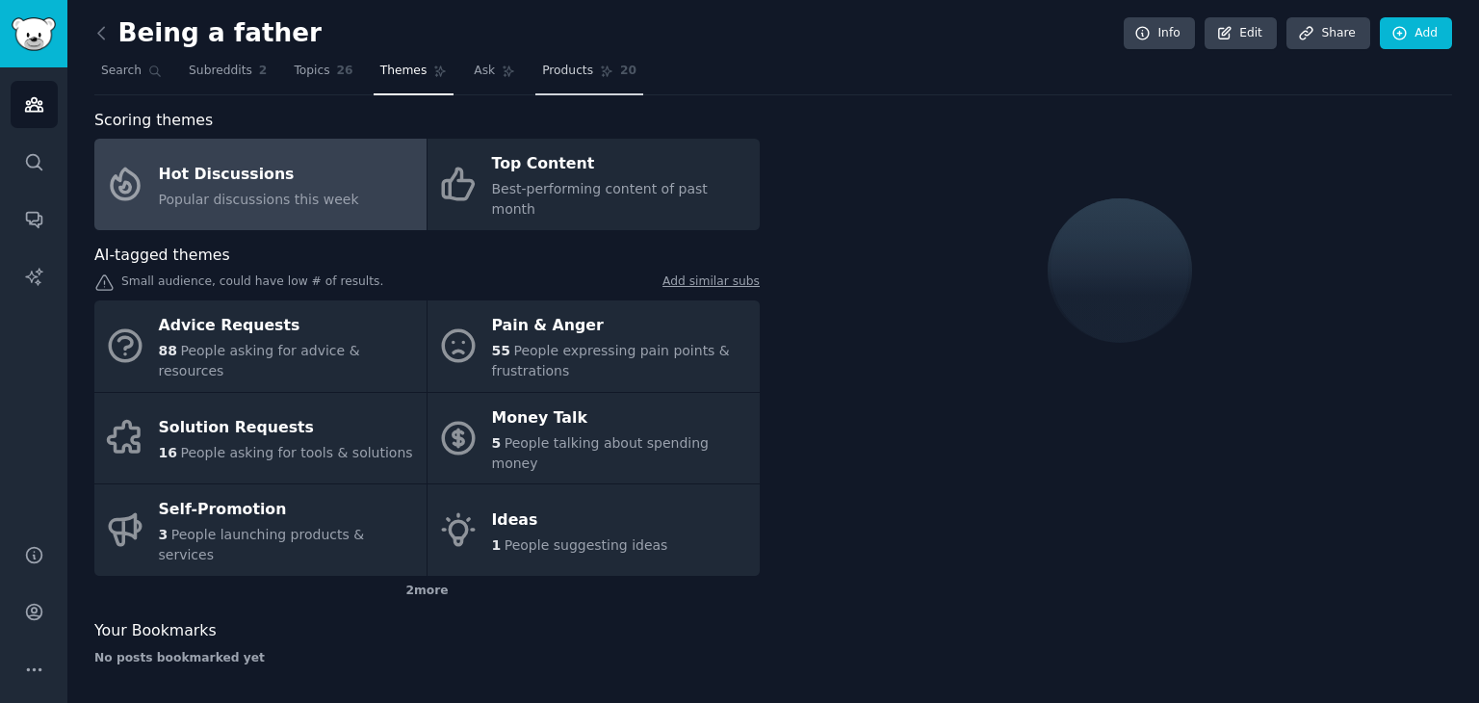
click at [562, 67] on span "Products" at bounding box center [567, 71] width 51 height 17
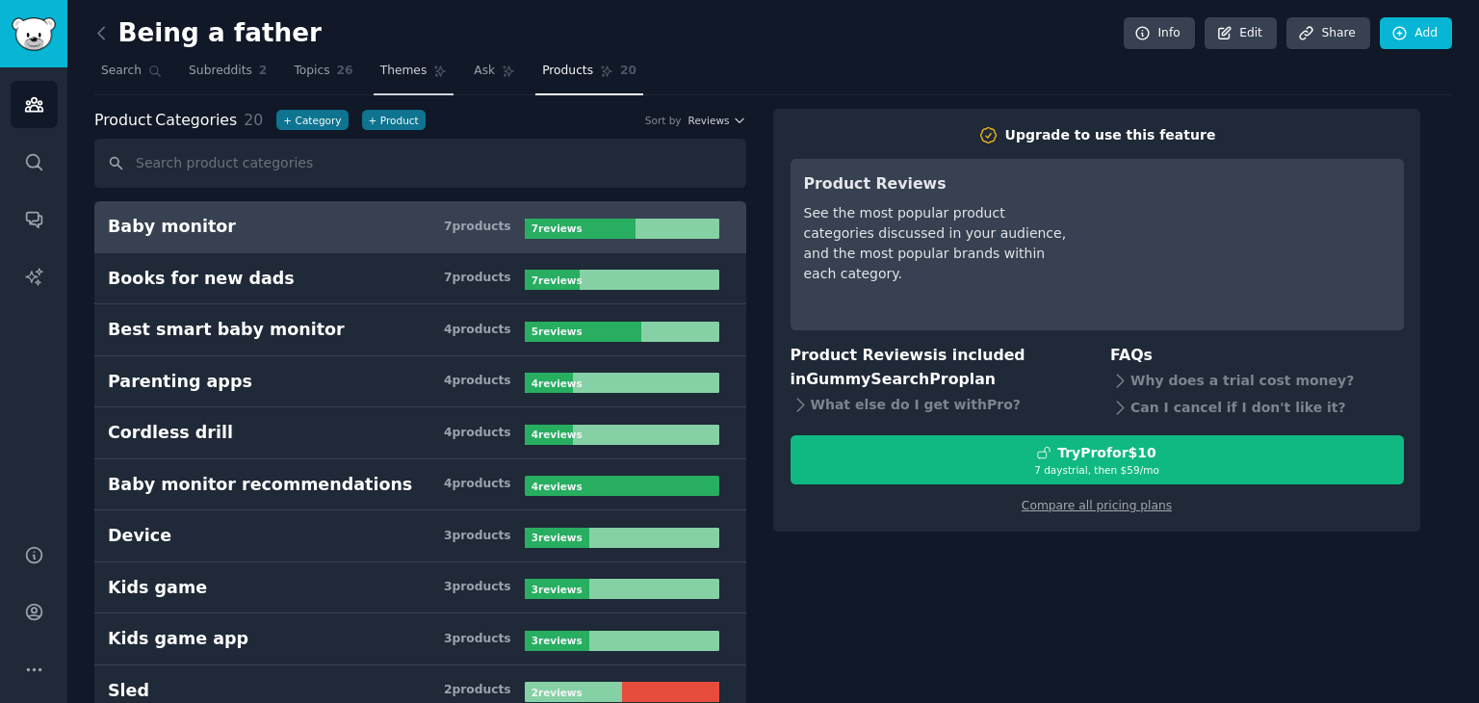
click at [412, 66] on link "Themes" at bounding box center [413, 75] width 81 height 39
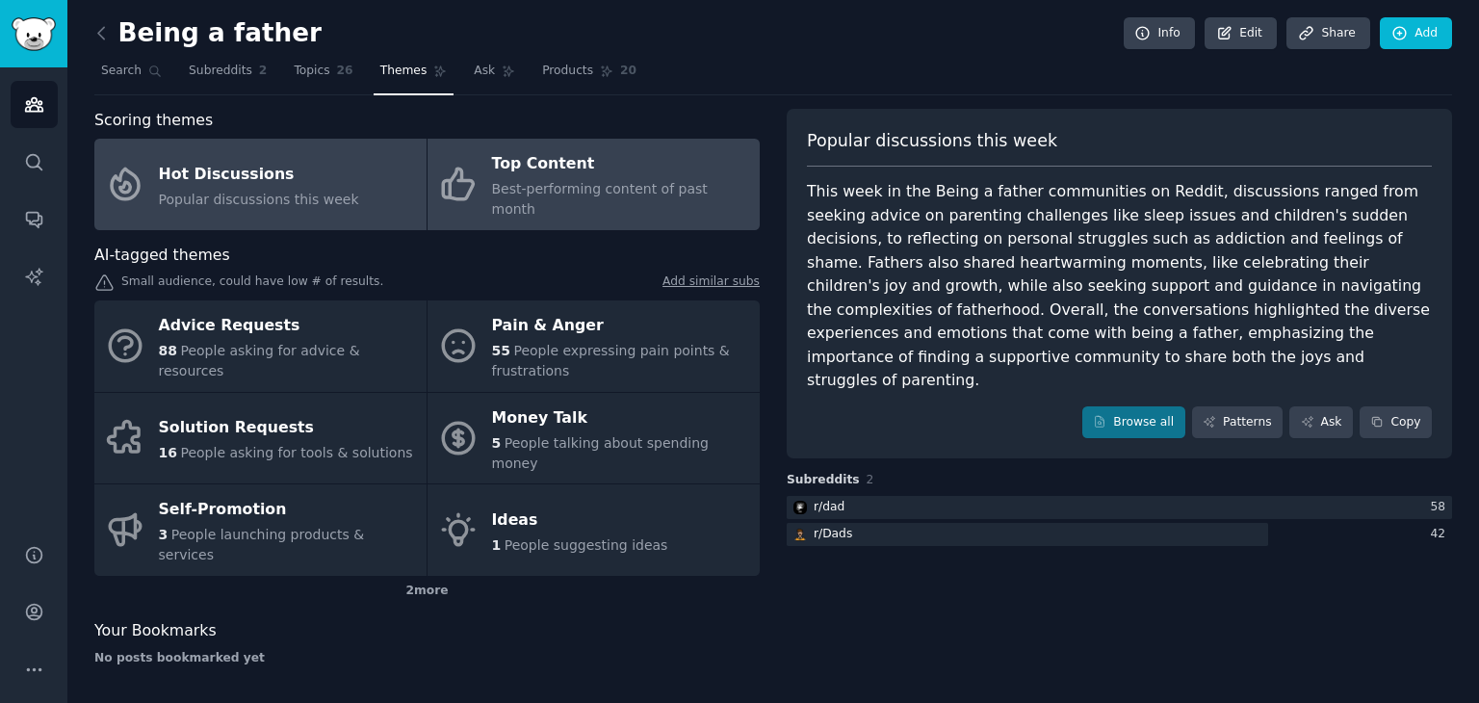
click at [605, 176] on div "Top Content" at bounding box center [621, 164] width 258 height 31
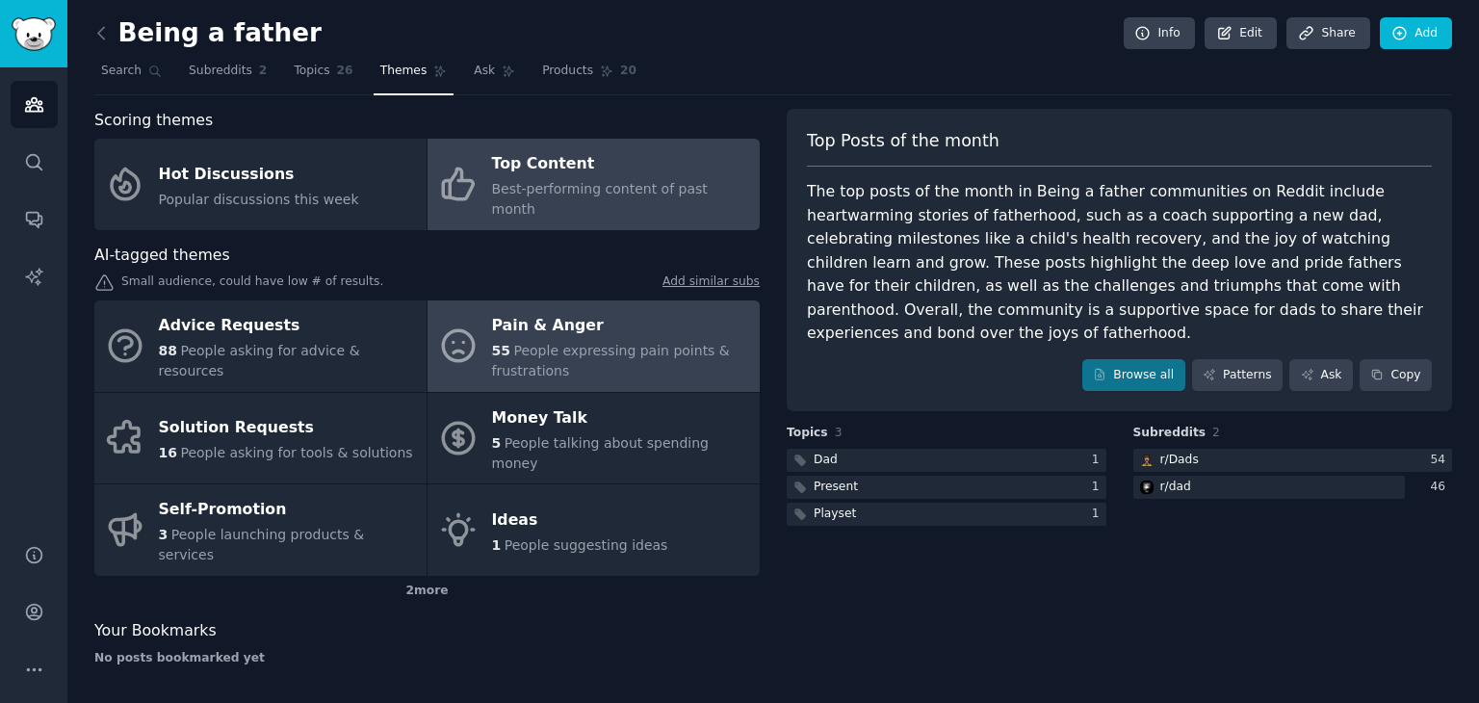
click at [551, 343] on span "People expressing pain points & frustrations" at bounding box center [611, 361] width 238 height 36
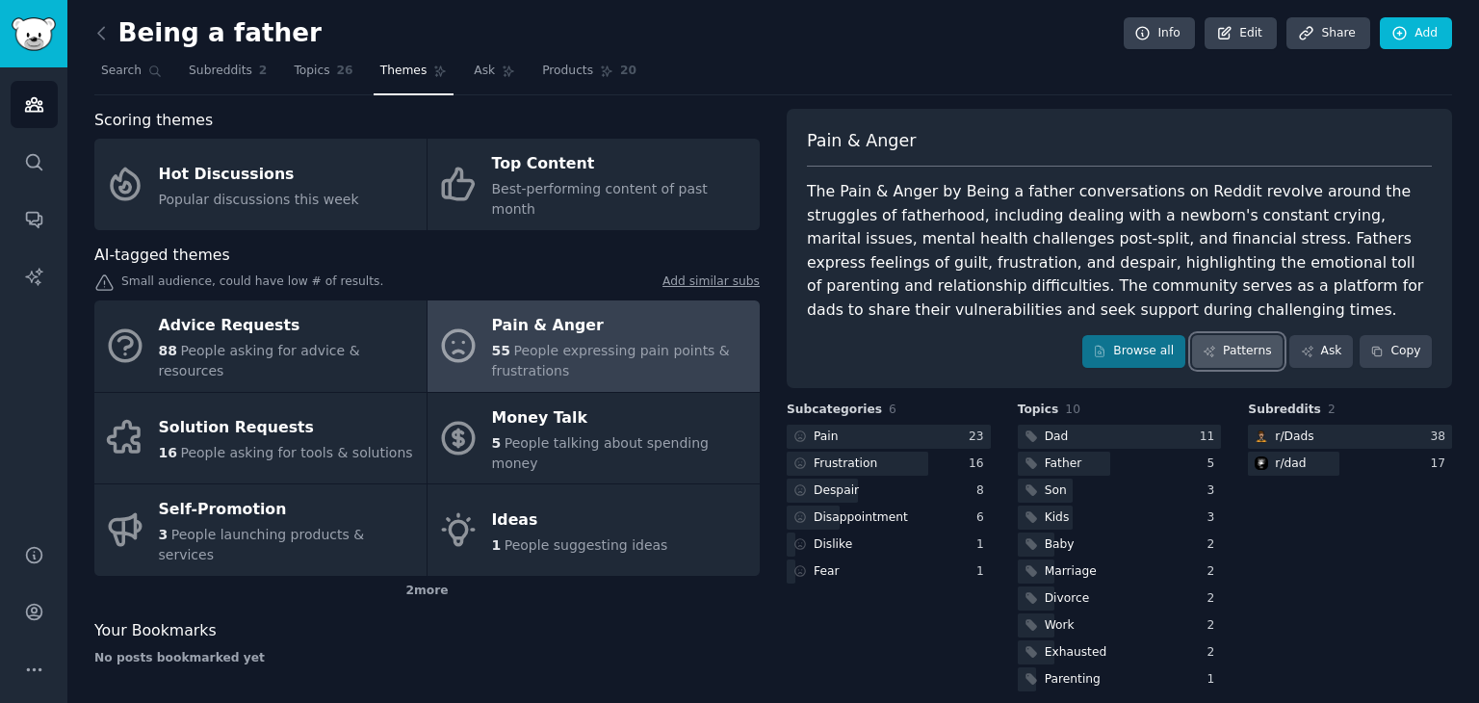
click at [1223, 350] on link "Patterns" at bounding box center [1237, 351] width 90 height 33
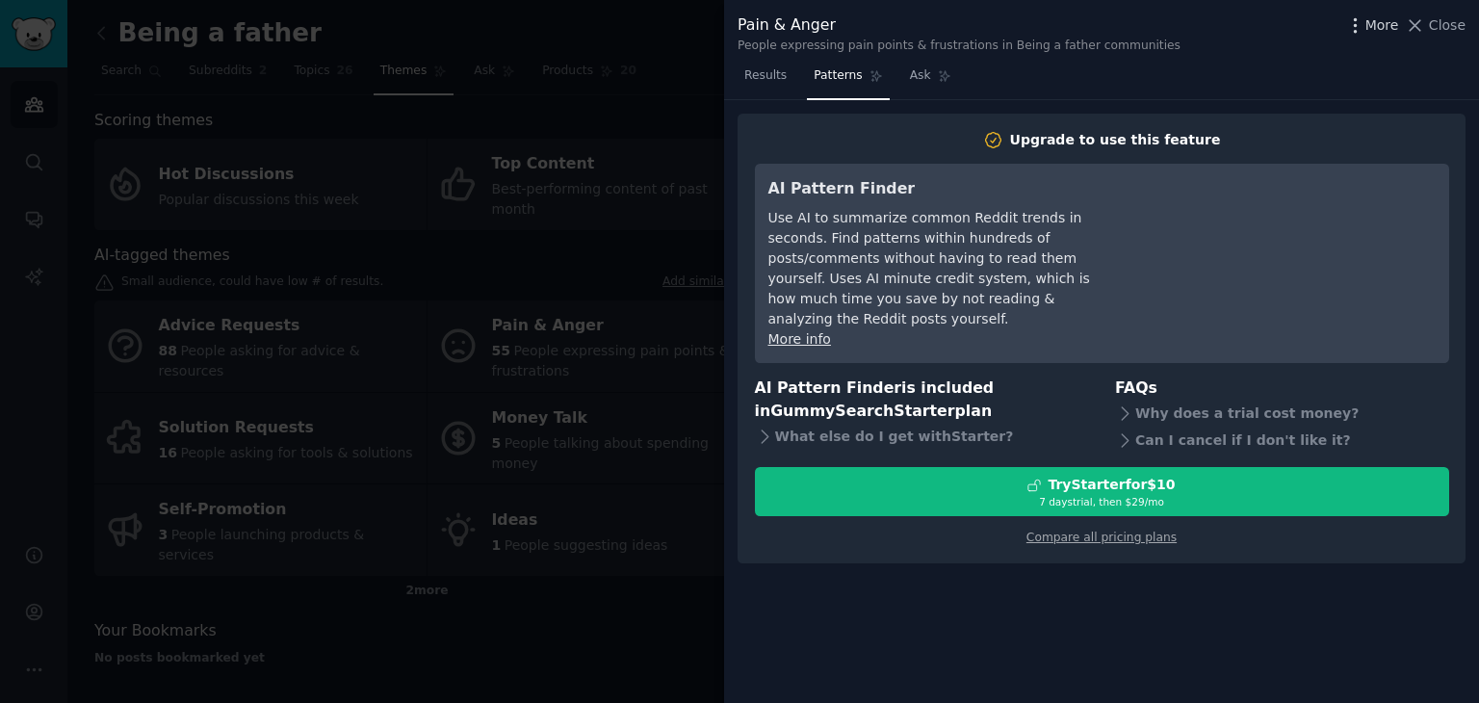
click at [1395, 30] on span "More" at bounding box center [1382, 25] width 34 height 20
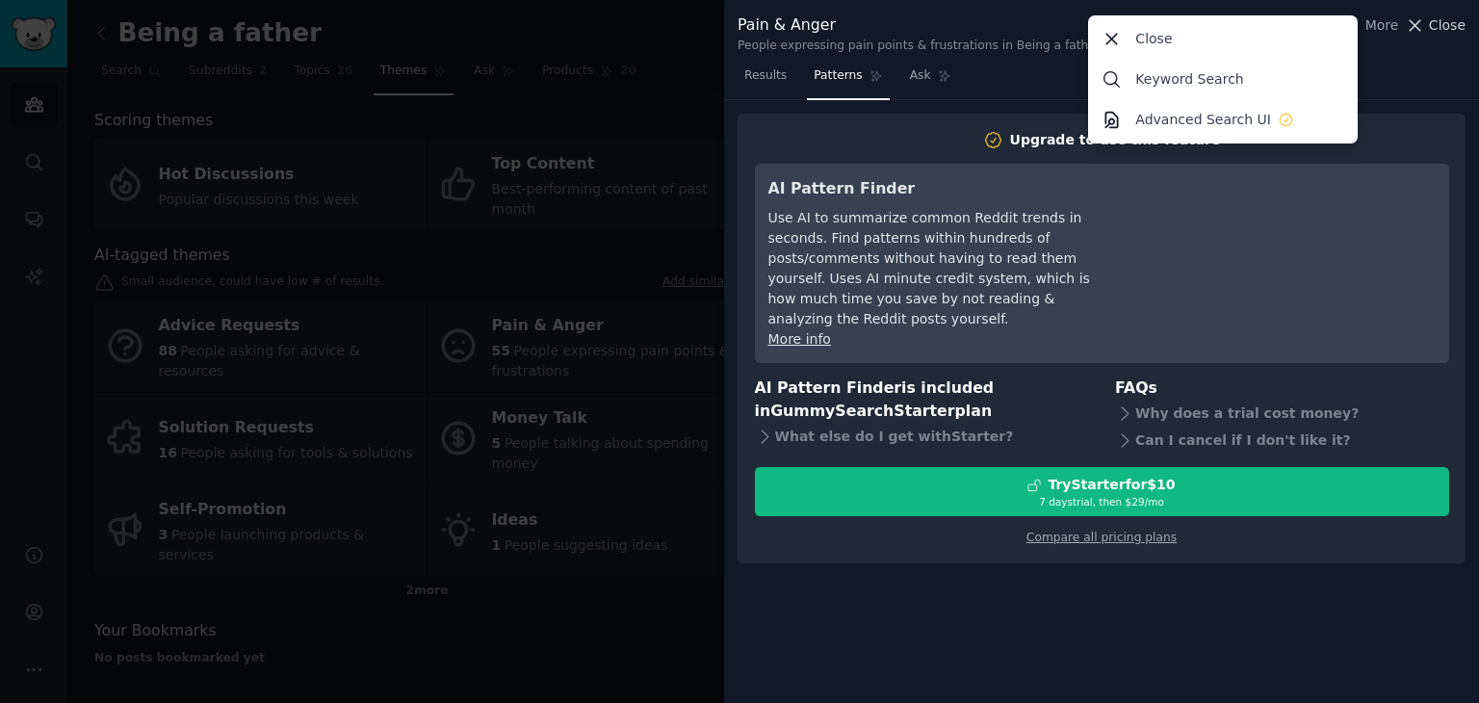
click at [1429, 33] on button "Close" at bounding box center [1434, 25] width 61 height 20
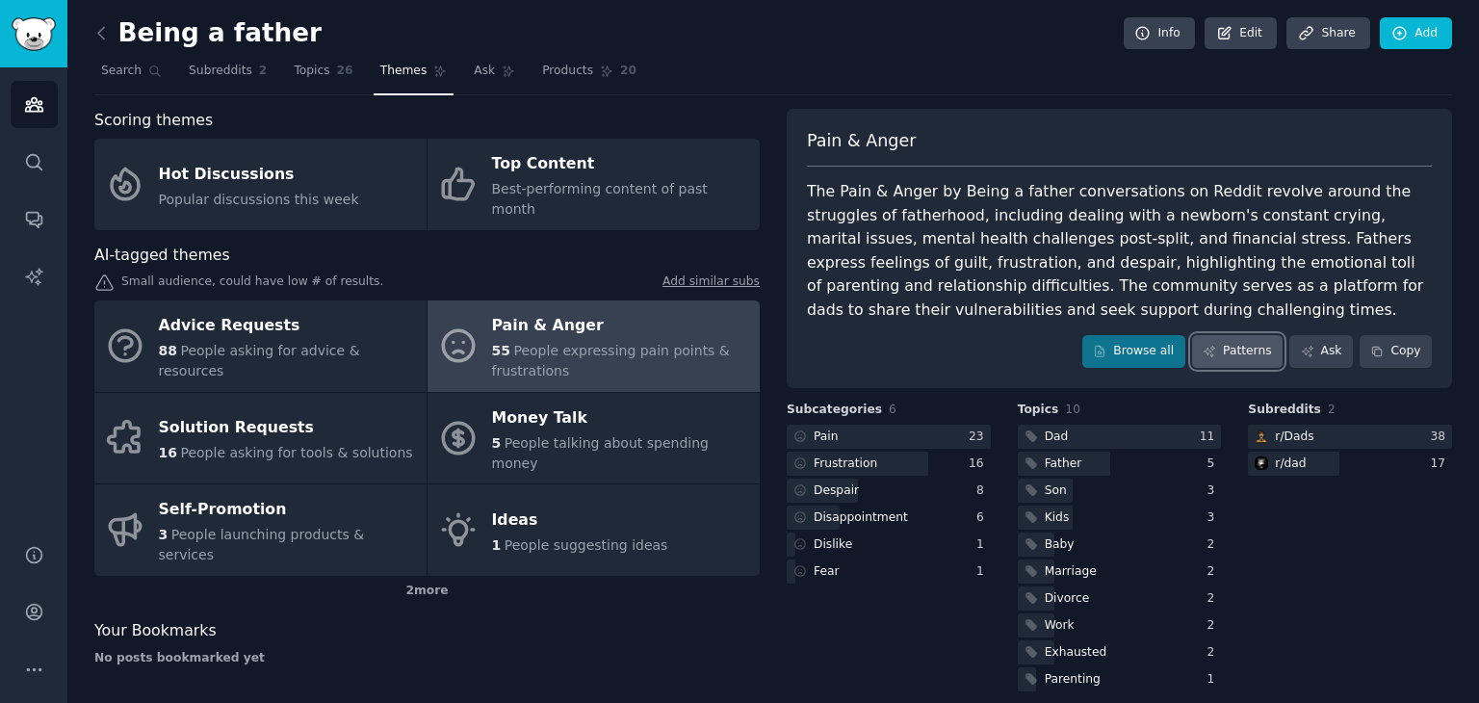
click at [1278, 356] on link "Patterns" at bounding box center [1237, 351] width 90 height 33
